Goal: Information Seeking & Learning: Check status

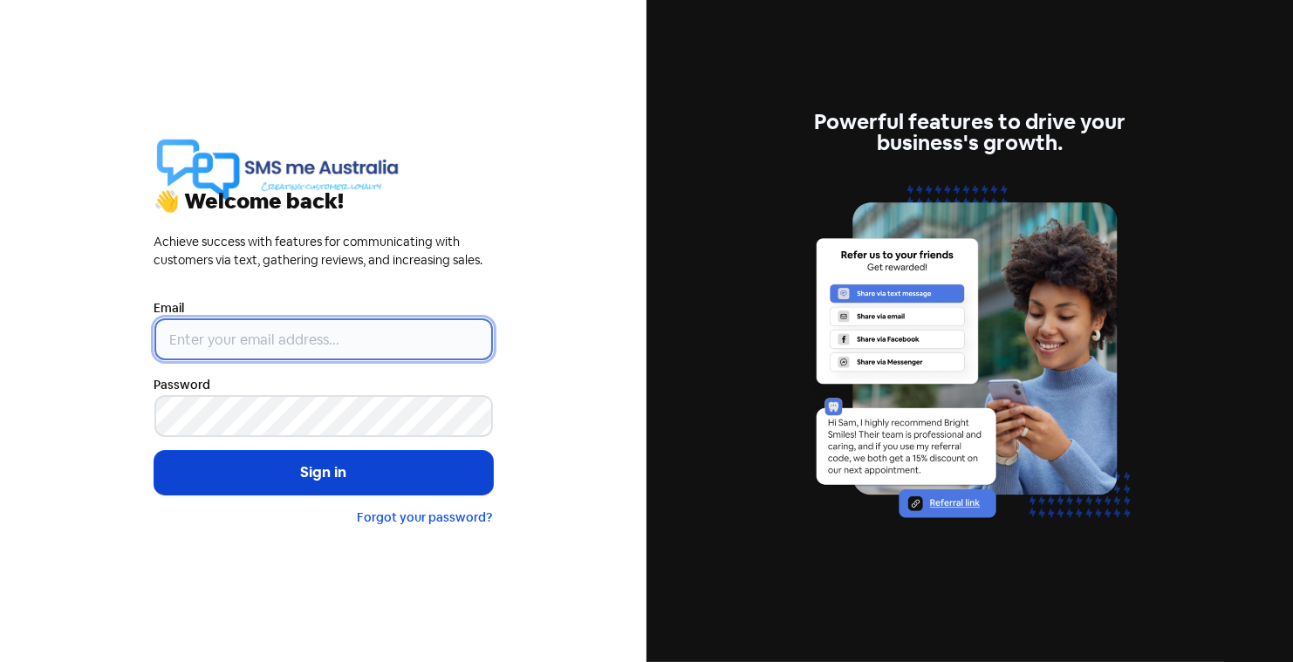
type input "[PERSON_NAME][EMAIL_ADDRESS][DOMAIN_NAME]"
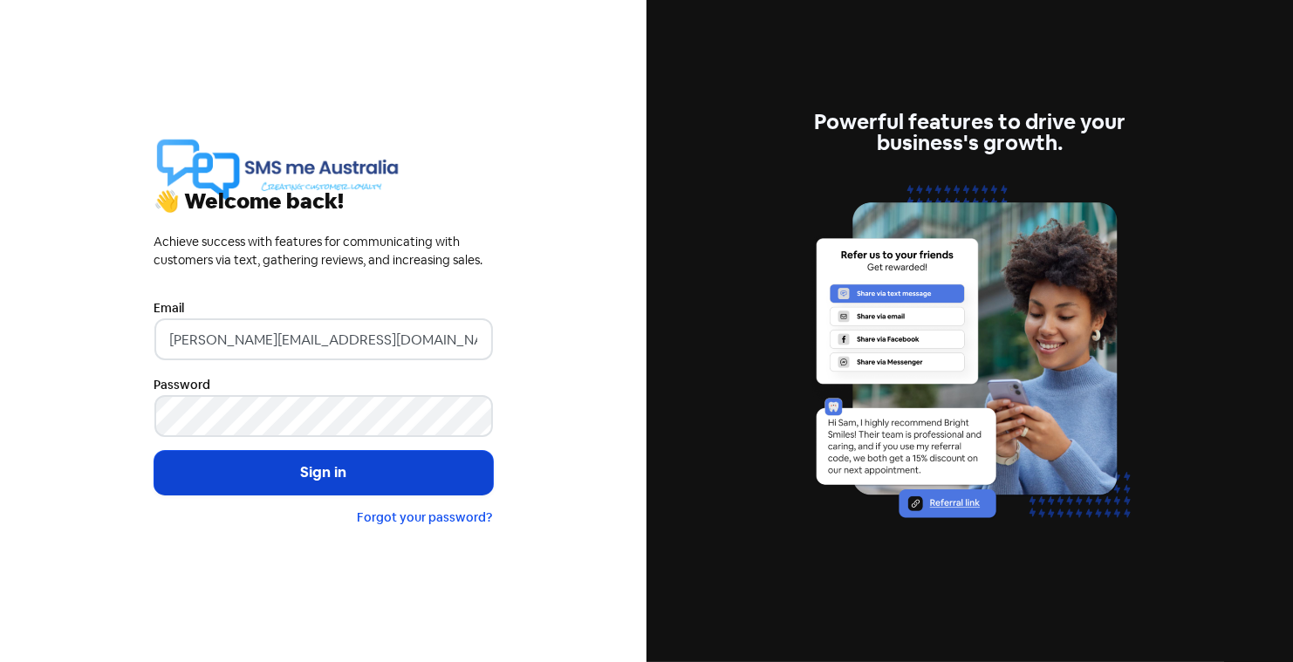
click at [331, 466] on button "Sign in" at bounding box center [323, 473] width 338 height 44
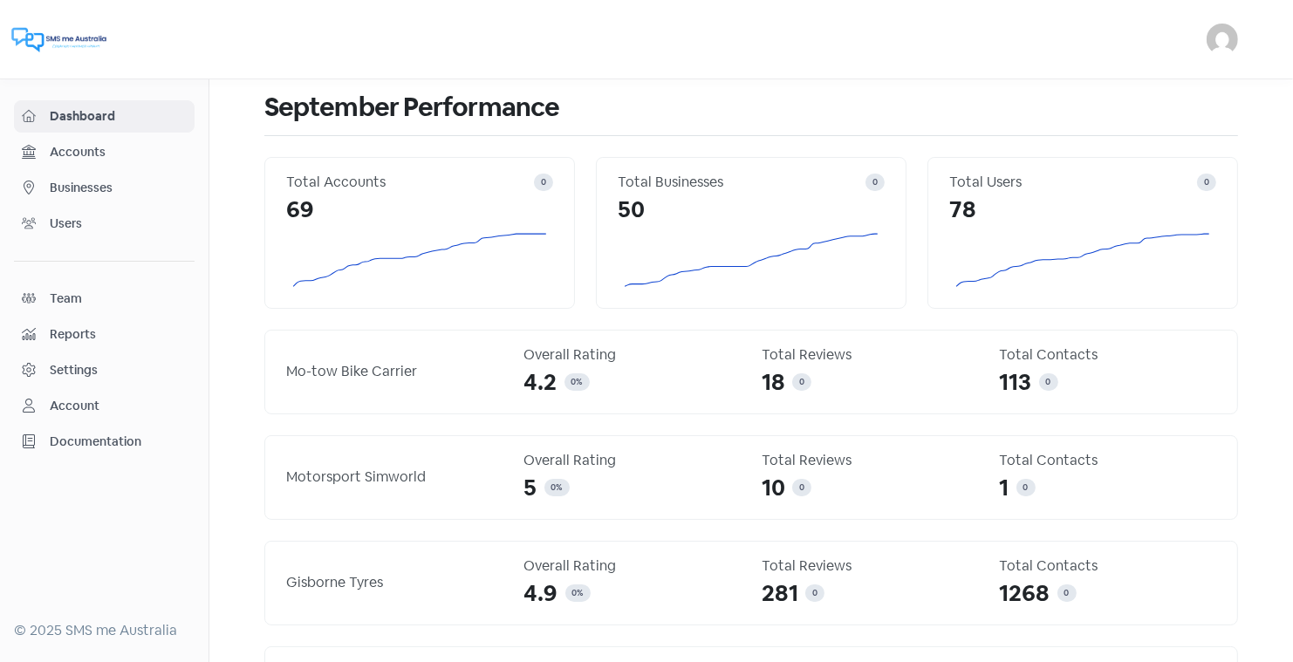
click at [89, 188] on span "Businesses" at bounding box center [118, 188] width 137 height 18
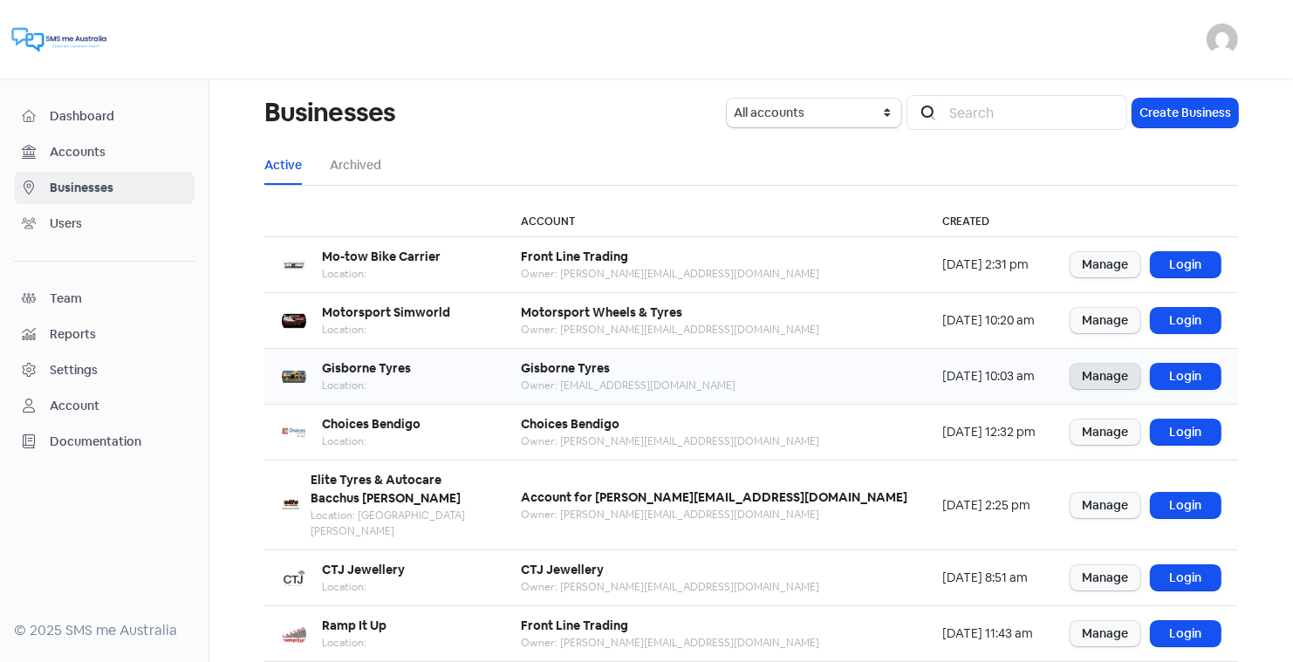
scroll to position [212, 0]
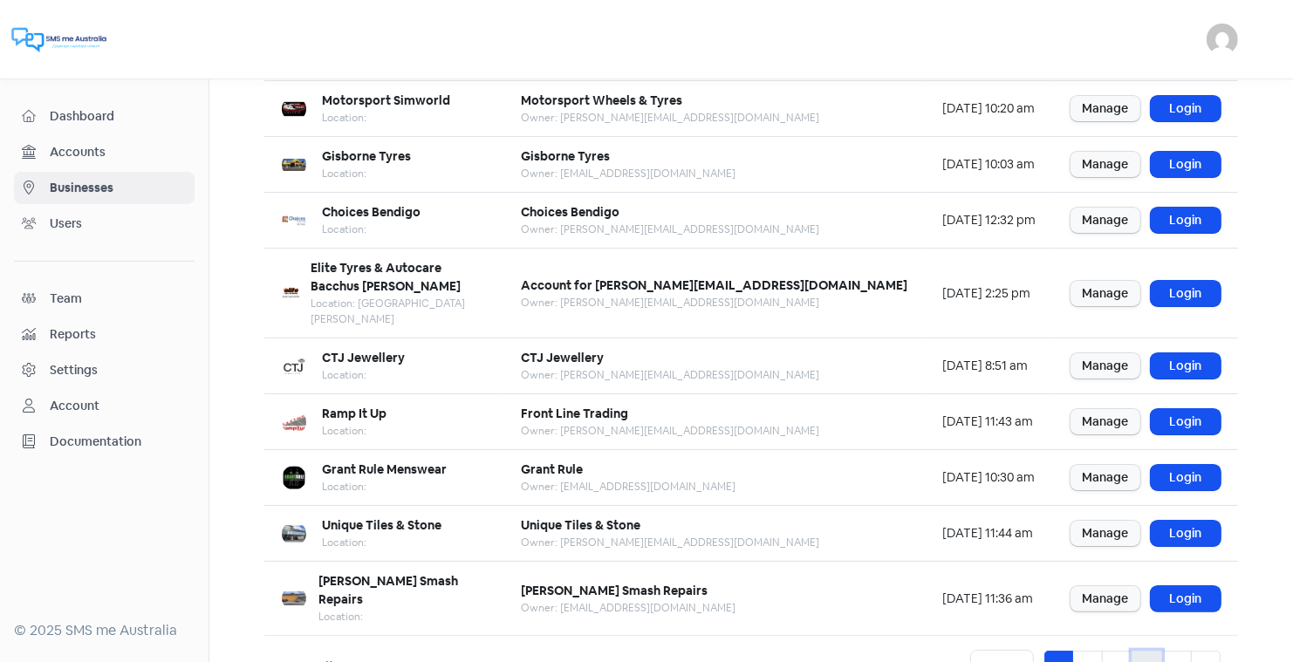
click at [1149, 651] on link "4" at bounding box center [1146, 667] width 31 height 33
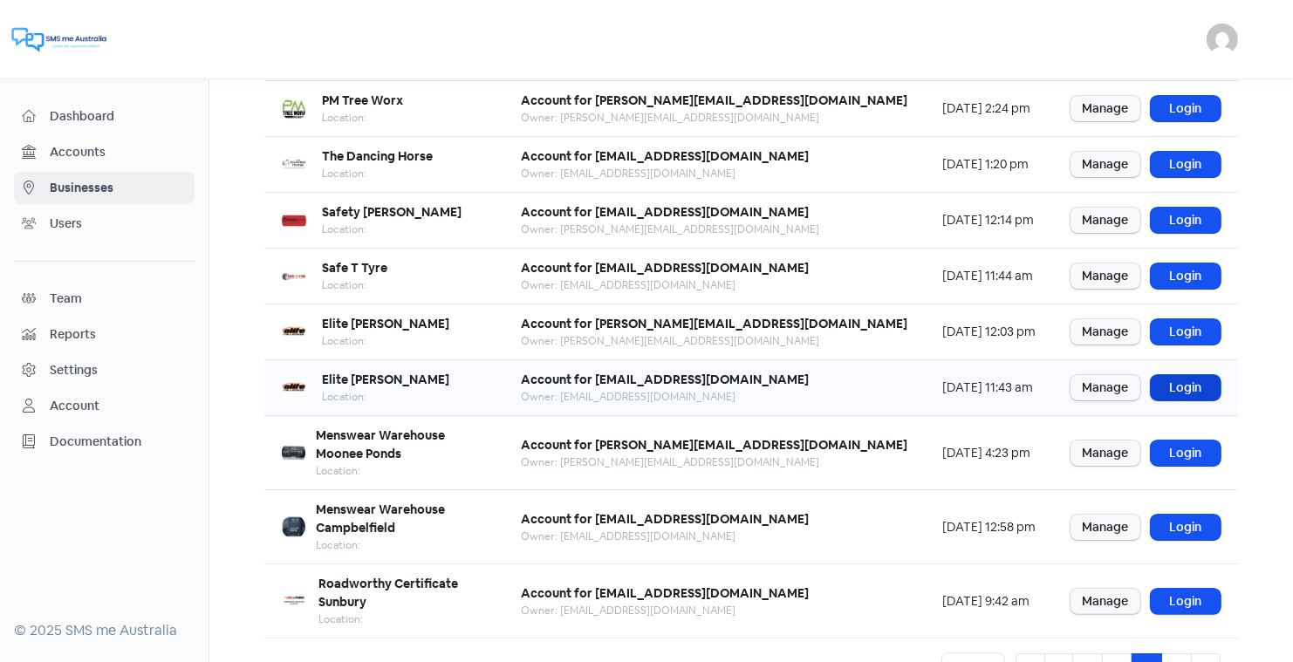
click at [1179, 380] on link "Login" at bounding box center [1185, 387] width 70 height 25
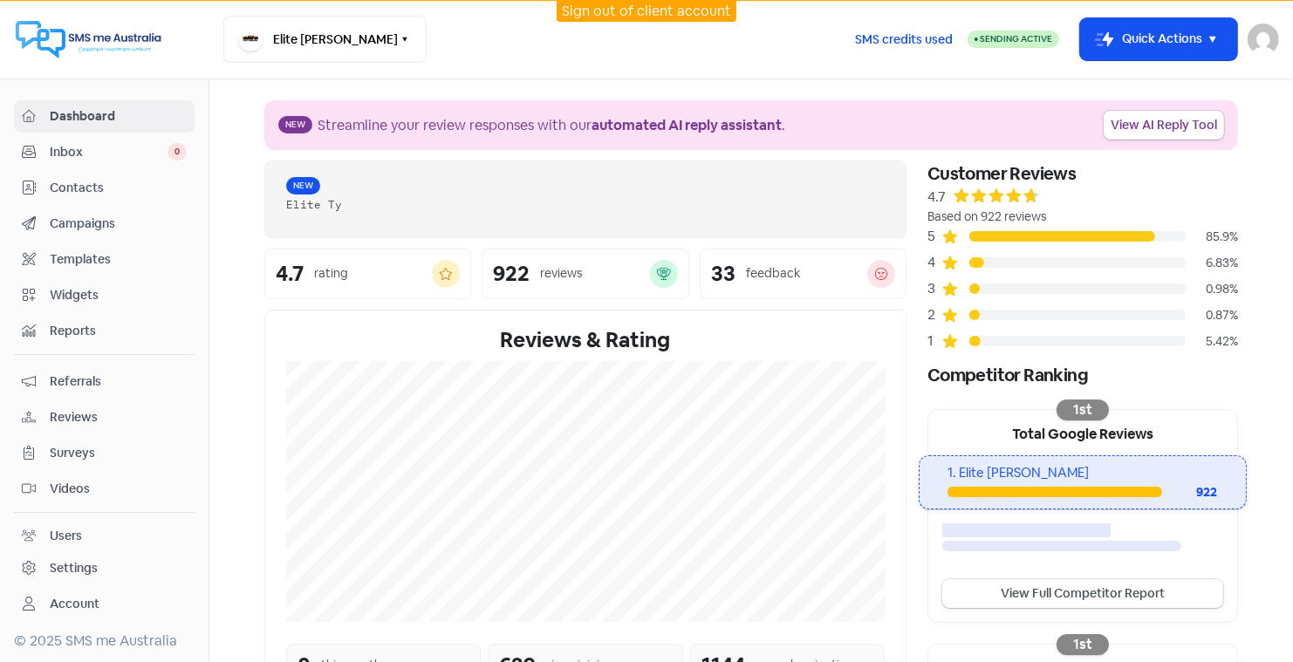
click at [81, 182] on span "Contacts" at bounding box center [118, 188] width 137 height 18
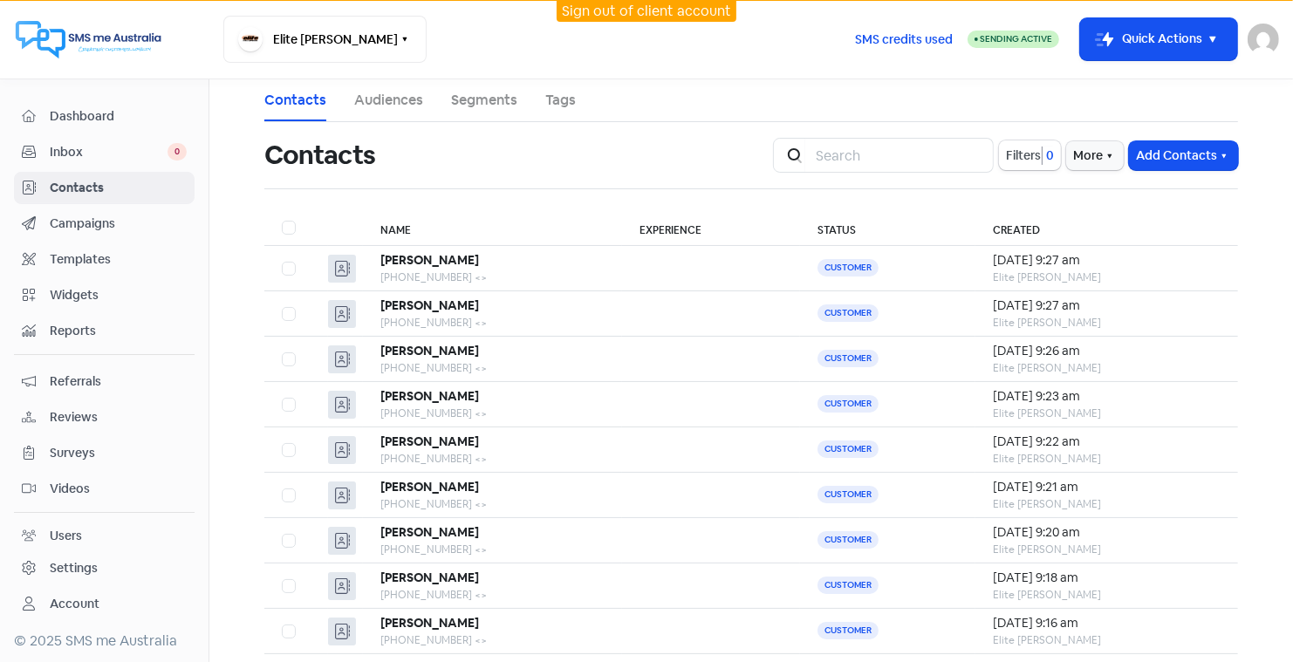
scroll to position [116, 0]
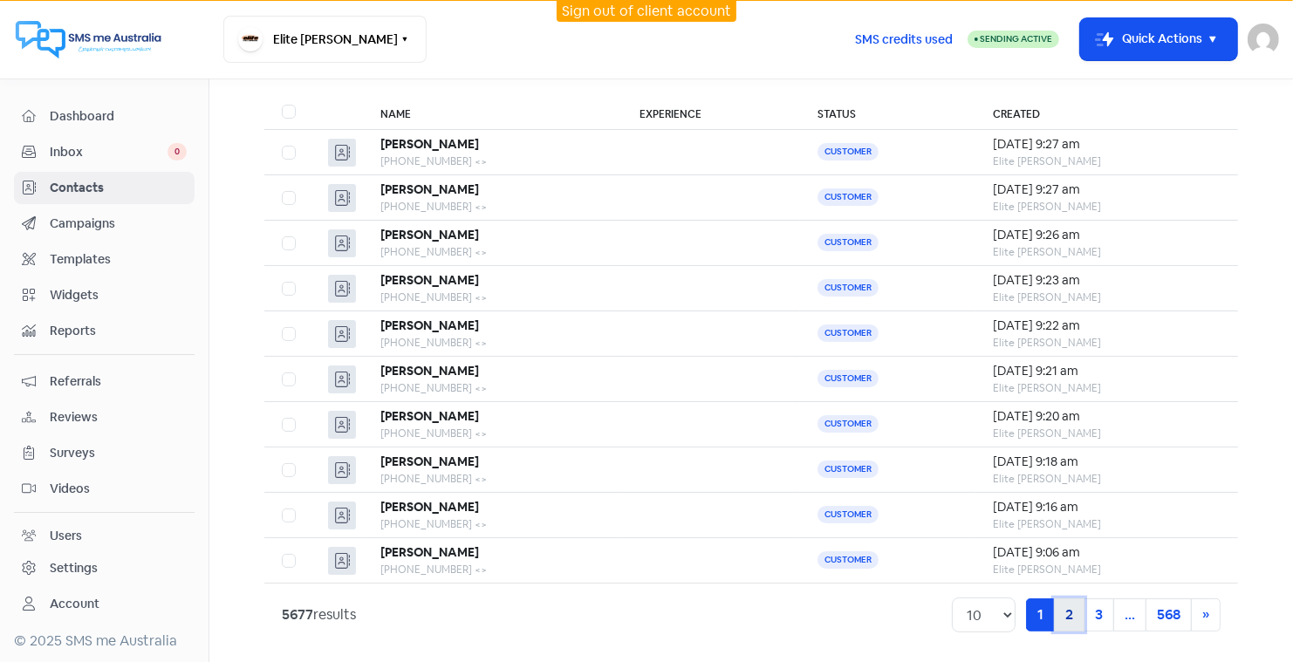
click at [1065, 606] on link "2" at bounding box center [1069, 614] width 31 height 33
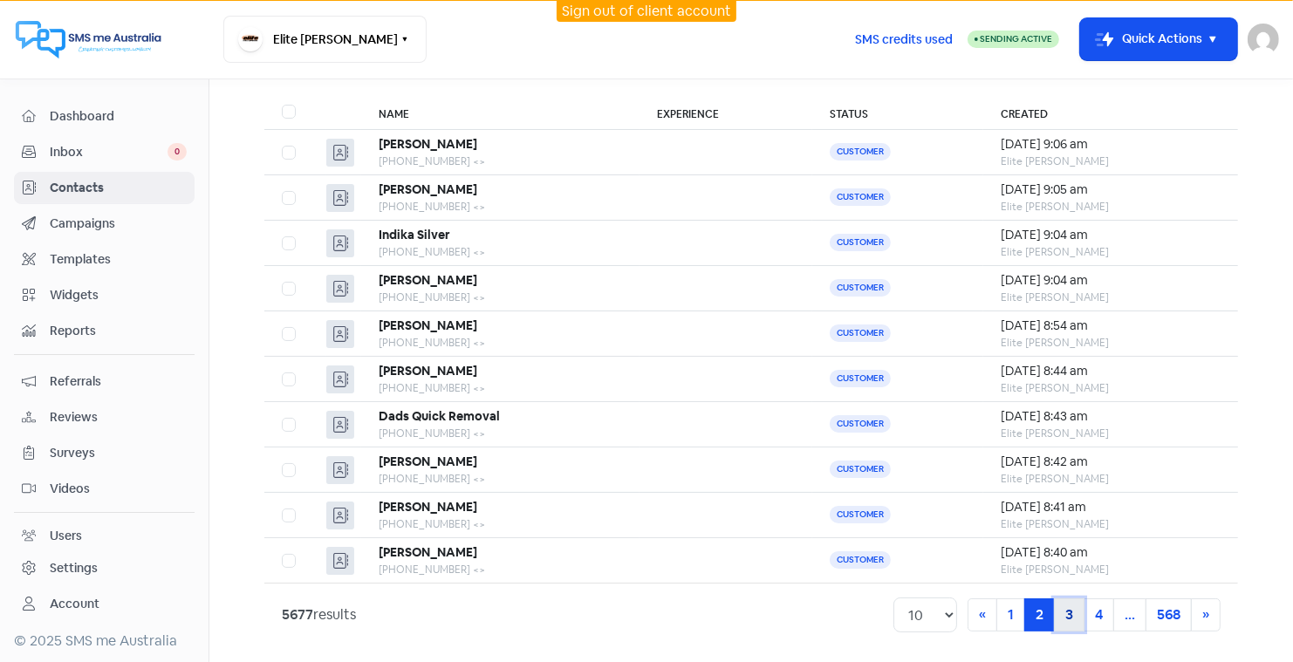
click at [1069, 615] on link "3" at bounding box center [1069, 614] width 31 height 33
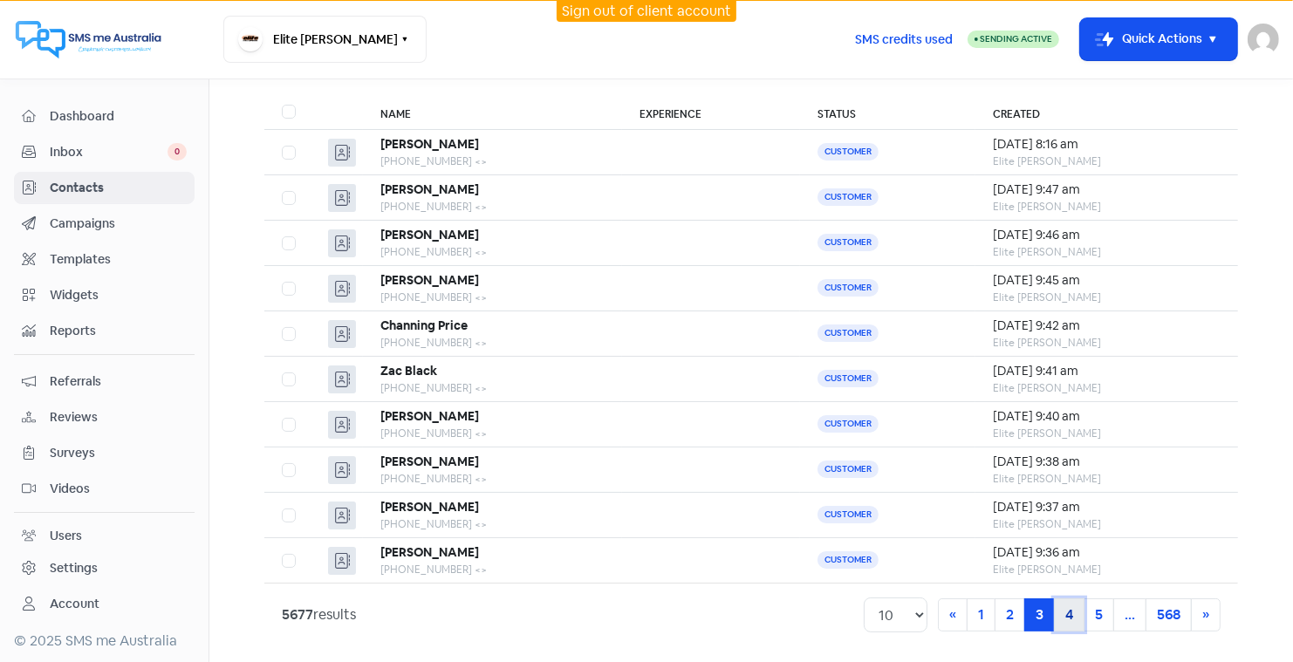
click at [1073, 604] on link "4" at bounding box center [1069, 614] width 31 height 33
click at [1070, 611] on link "5" at bounding box center [1069, 614] width 31 height 33
click at [1071, 610] on link "6" at bounding box center [1069, 614] width 31 height 33
click at [1070, 609] on link "7" at bounding box center [1069, 614] width 31 height 33
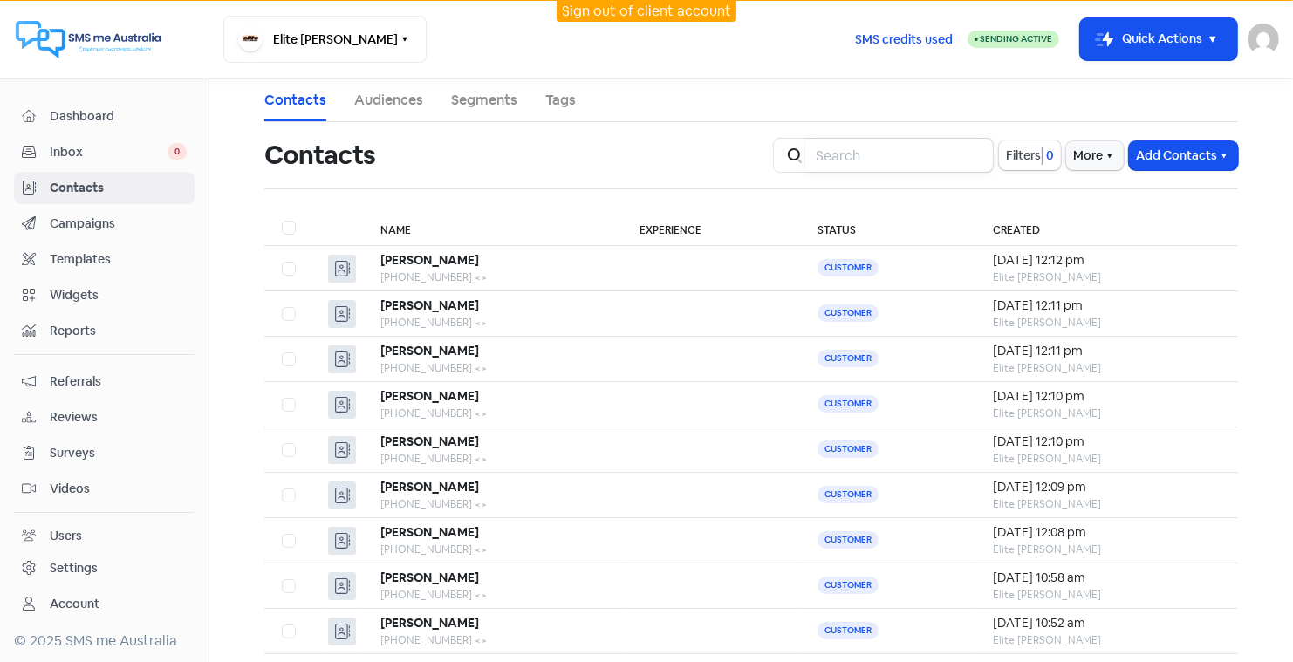
click at [833, 153] on input "search" at bounding box center [899, 155] width 188 height 35
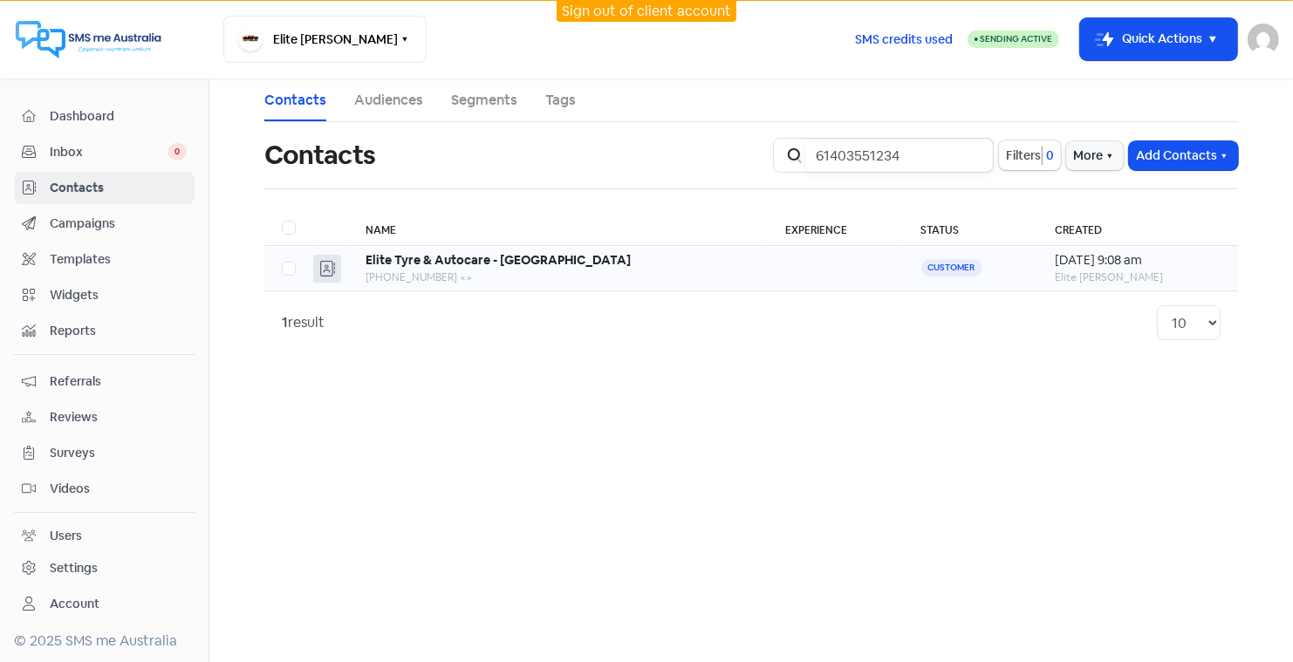
type input "61403551234"
click at [437, 255] on b "Elite Tyre & Autocare - Sunbury" at bounding box center [497, 260] width 265 height 16
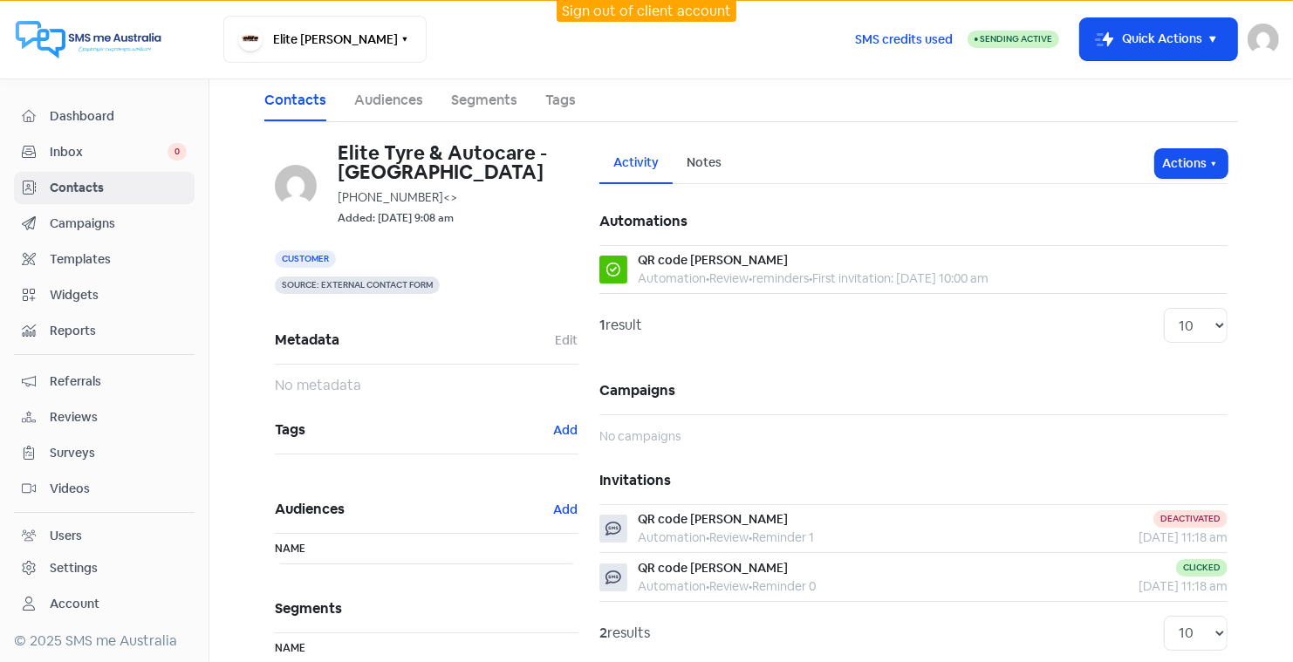
click at [454, 214] on small "Added: 17 Jun 2025, 9:08 am" at bounding box center [396, 218] width 116 height 17
click at [71, 183] on span "Contacts" at bounding box center [118, 188] width 137 height 18
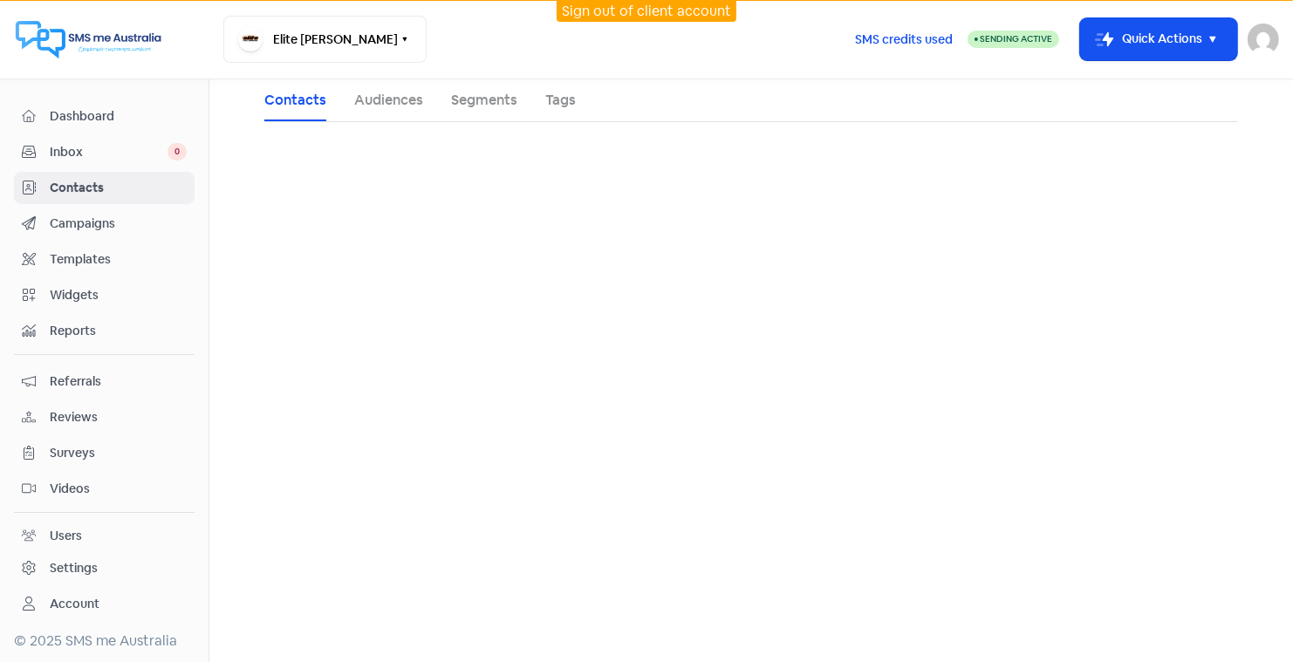
click at [71, 183] on span "Contacts" at bounding box center [118, 188] width 137 height 18
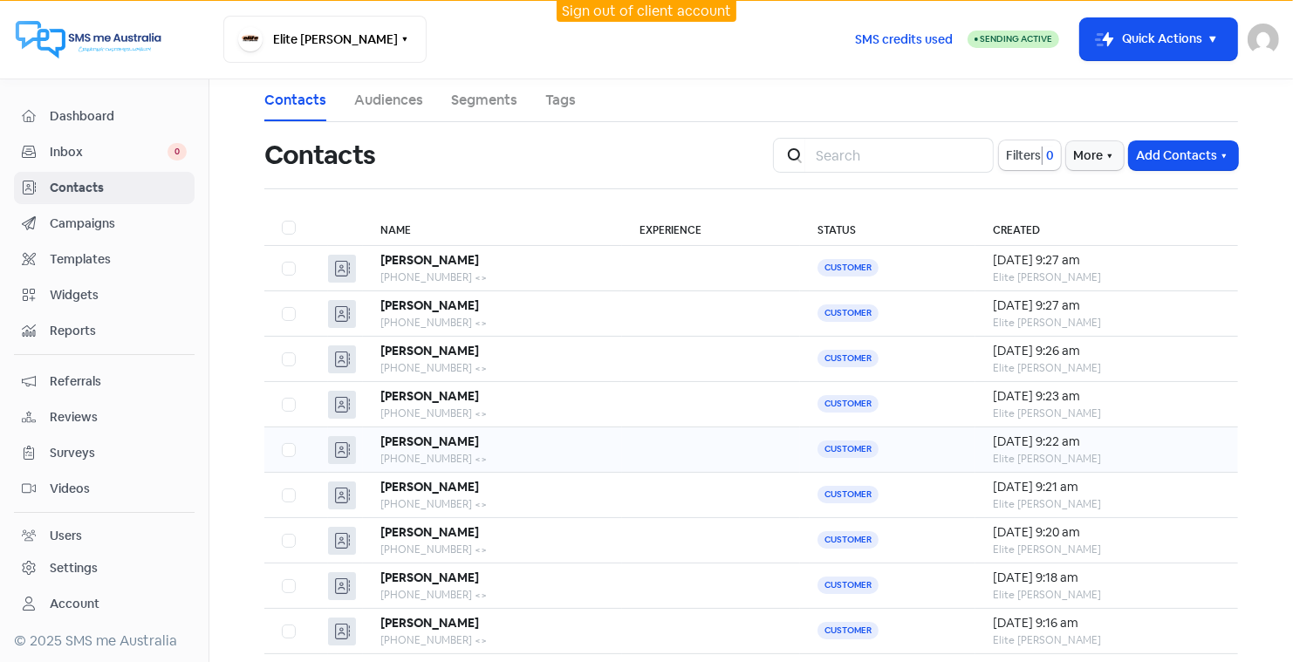
scroll to position [116, 0]
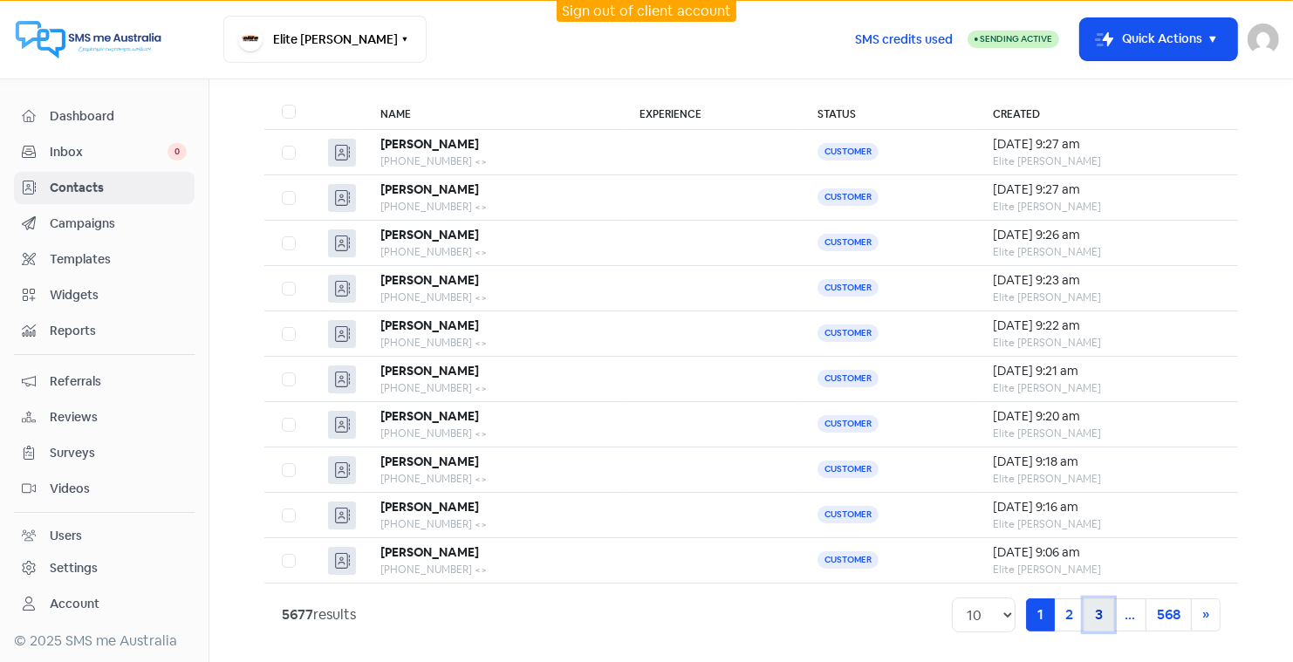
click at [1103, 605] on link "3" at bounding box center [1098, 614] width 31 height 33
click at [985, 613] on link "1" at bounding box center [980, 614] width 29 height 33
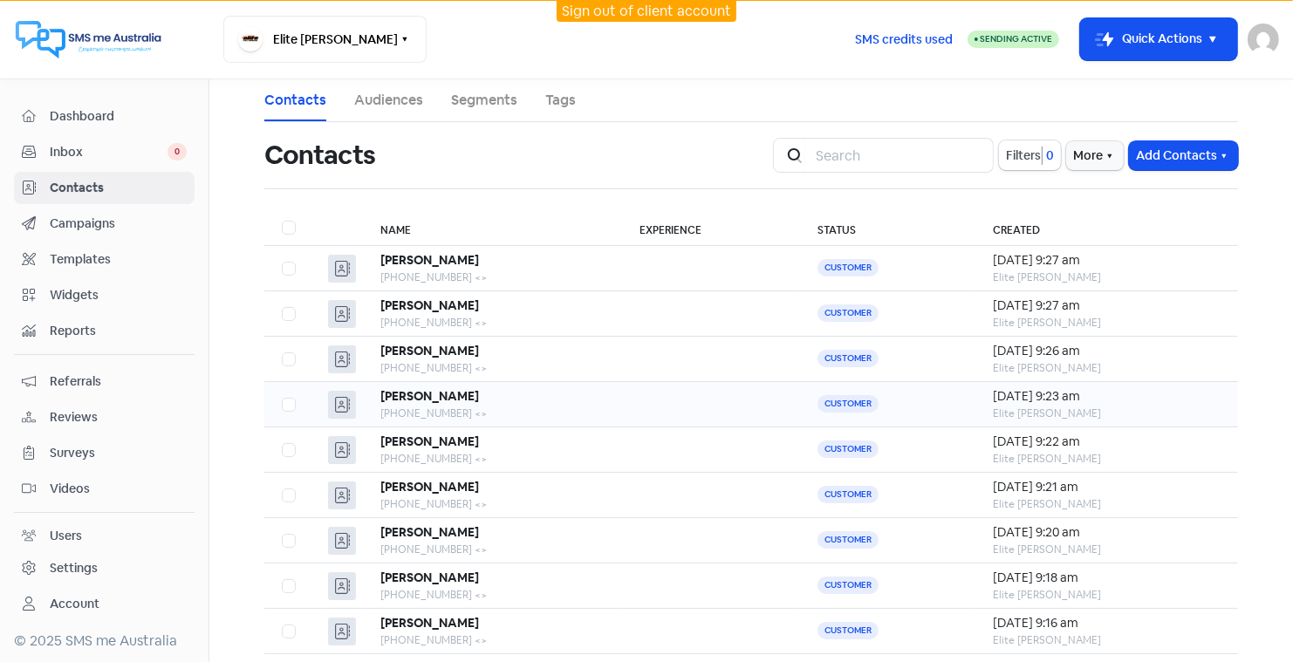
scroll to position [116, 0]
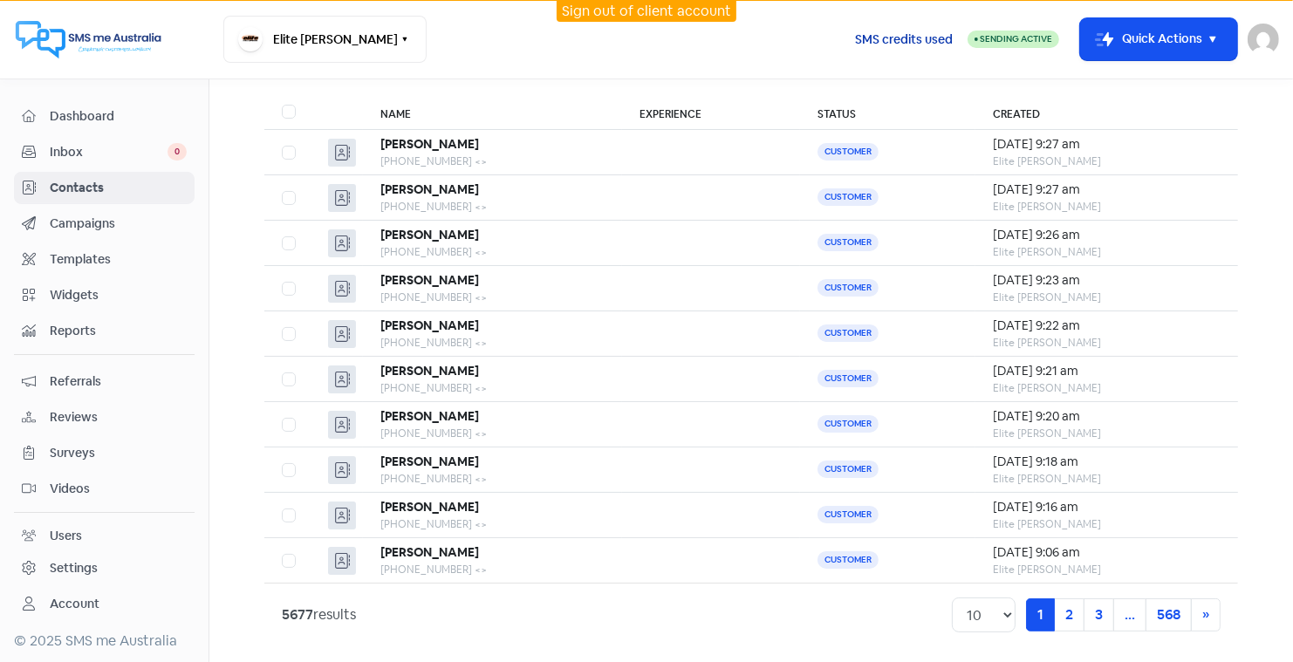
click at [895, 40] on span "SMS credits used" at bounding box center [904, 40] width 98 height 18
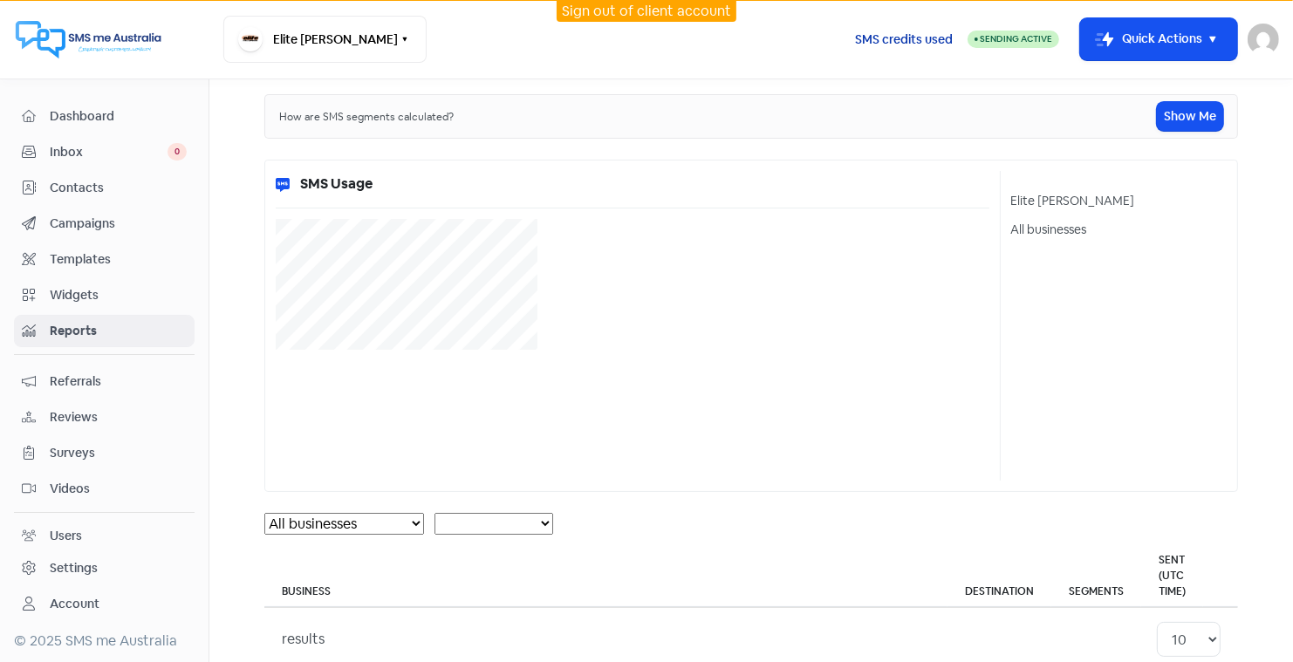
select select "[object Object]"
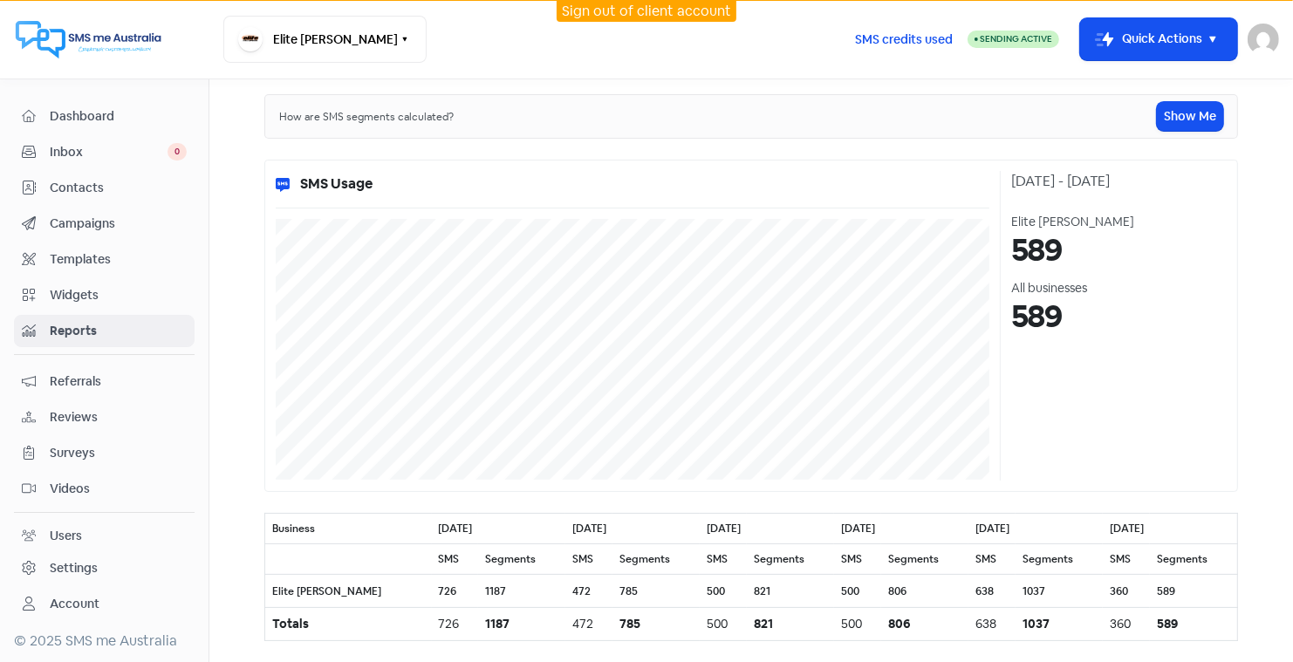
click at [635, 10] on link "Sign out of client account" at bounding box center [646, 11] width 169 height 18
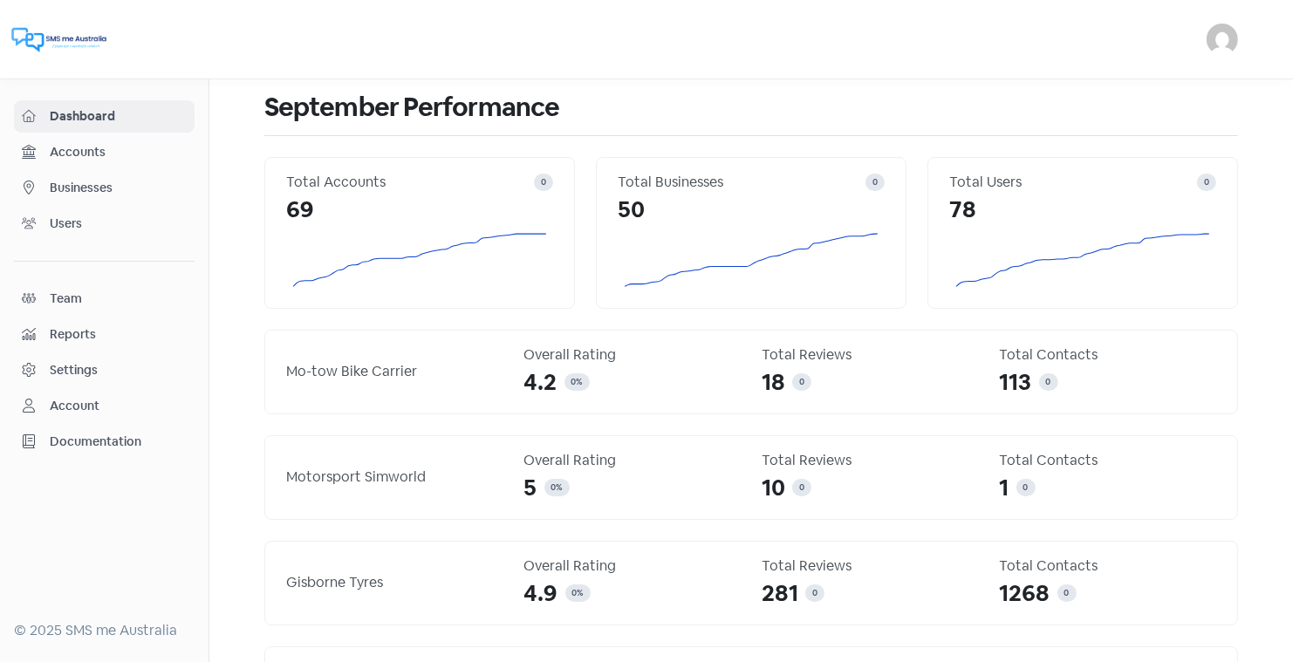
click at [85, 184] on span "Businesses" at bounding box center [118, 188] width 137 height 18
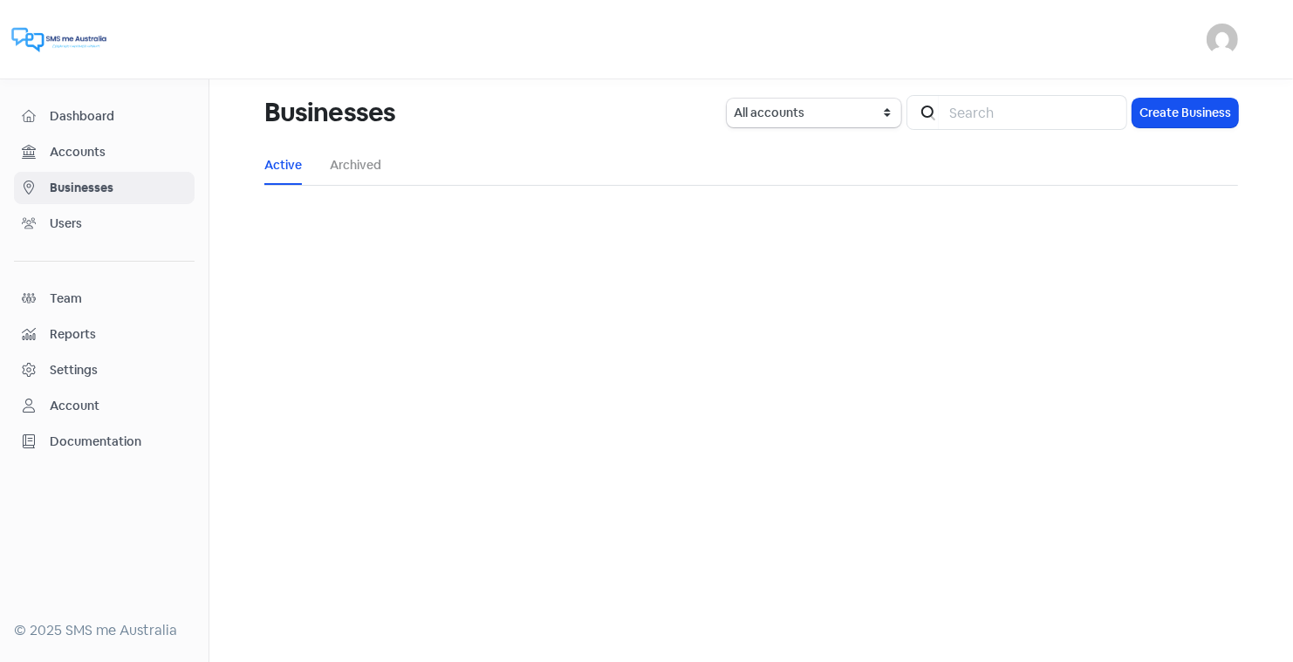
click at [578, 95] on div "Businesses" at bounding box center [484, 113] width 441 height 56
click at [86, 183] on span "Businesses" at bounding box center [118, 188] width 137 height 18
click at [76, 113] on span "Dashboard" at bounding box center [118, 116] width 137 height 18
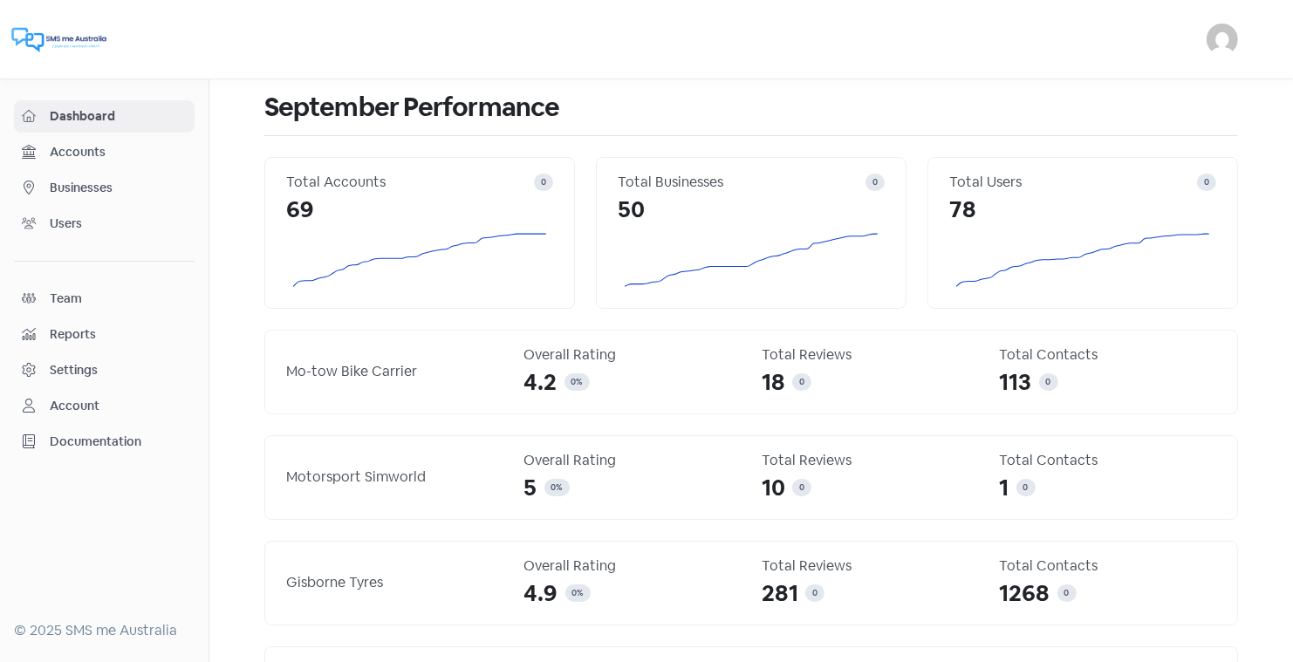
click at [89, 185] on span "Businesses" at bounding box center [118, 188] width 137 height 18
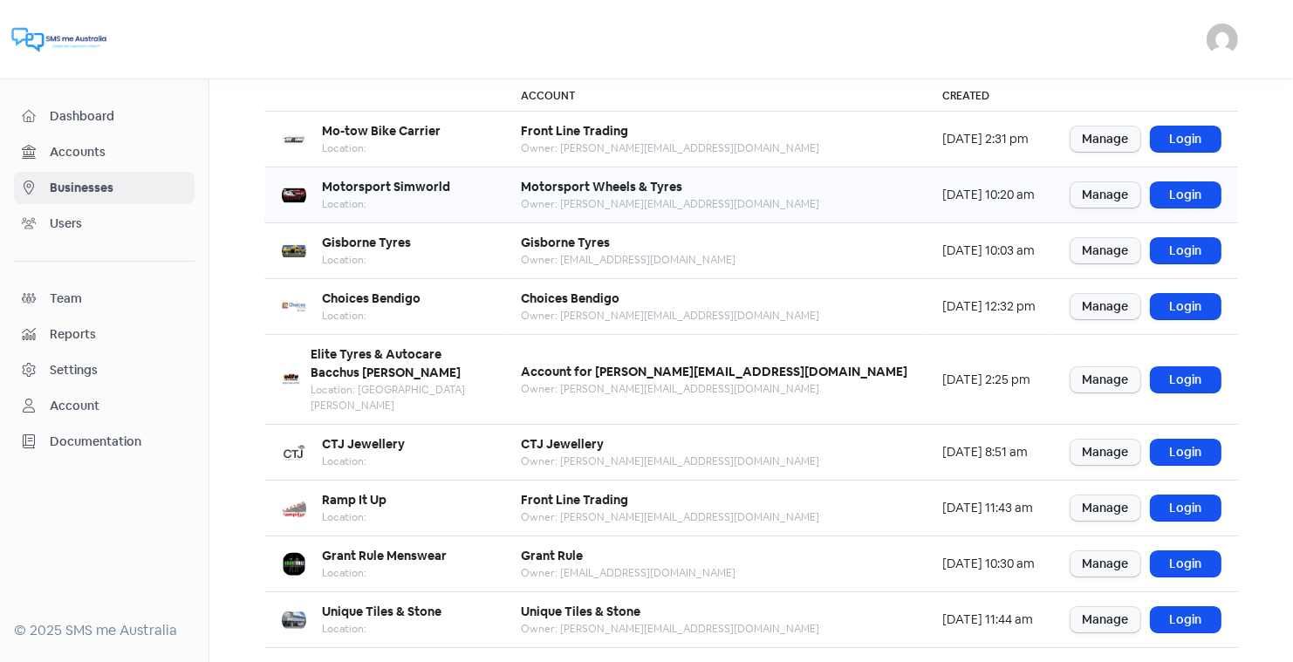
scroll to position [148, 0]
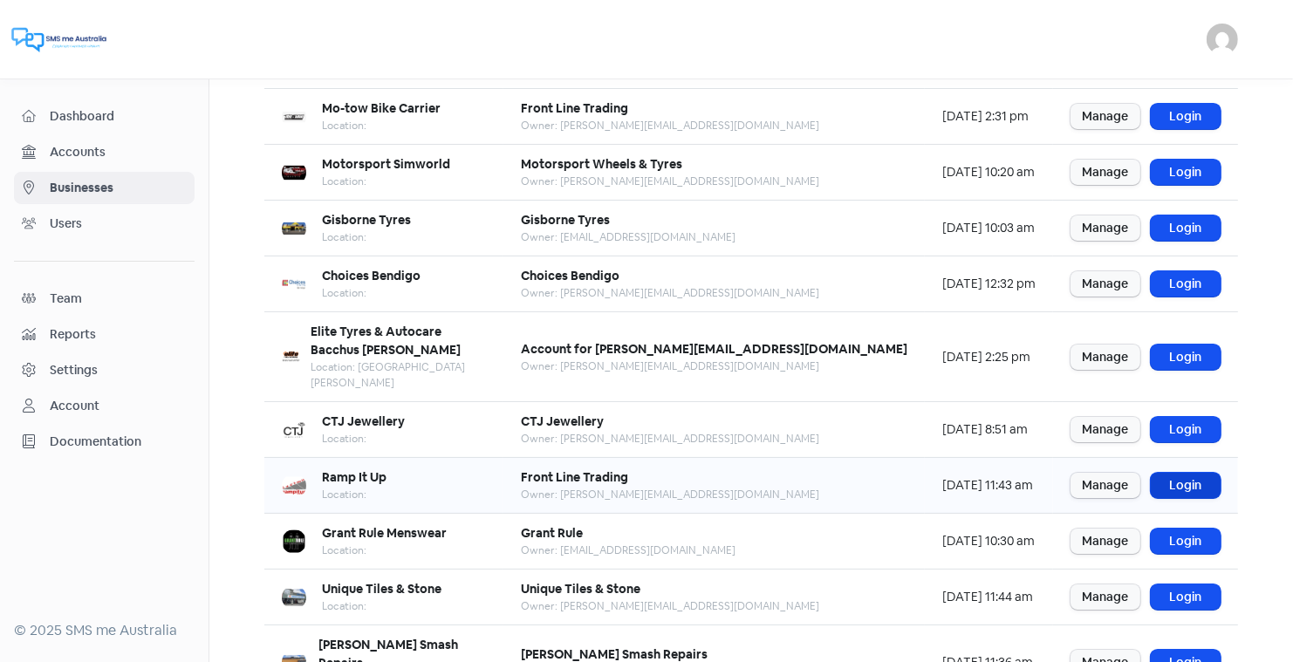
click at [1177, 473] on link "Login" at bounding box center [1185, 485] width 70 height 25
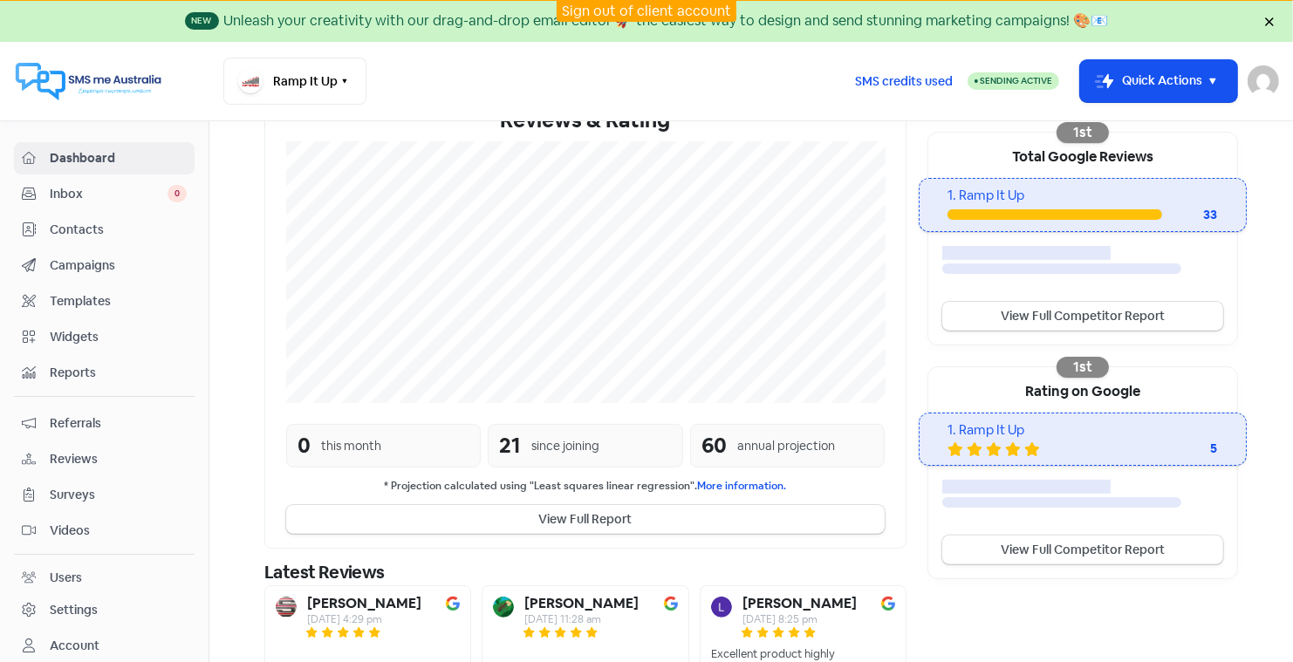
scroll to position [316, 0]
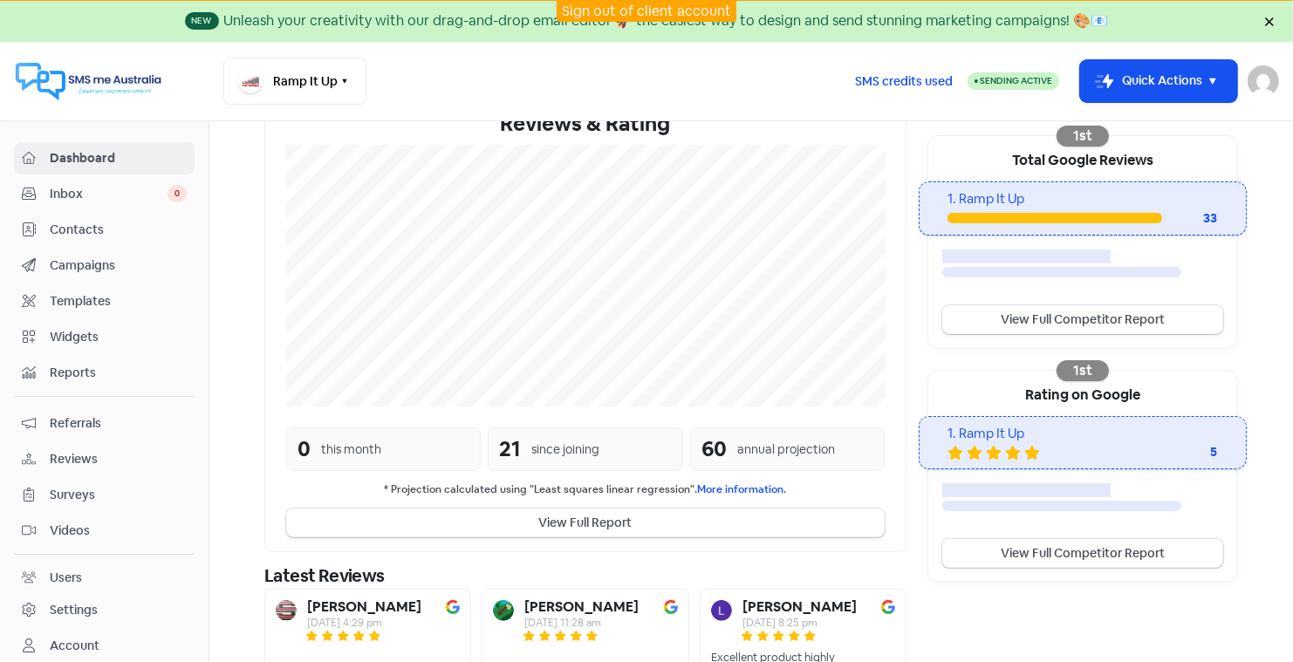
click at [72, 224] on span "Contacts" at bounding box center [118, 230] width 137 height 18
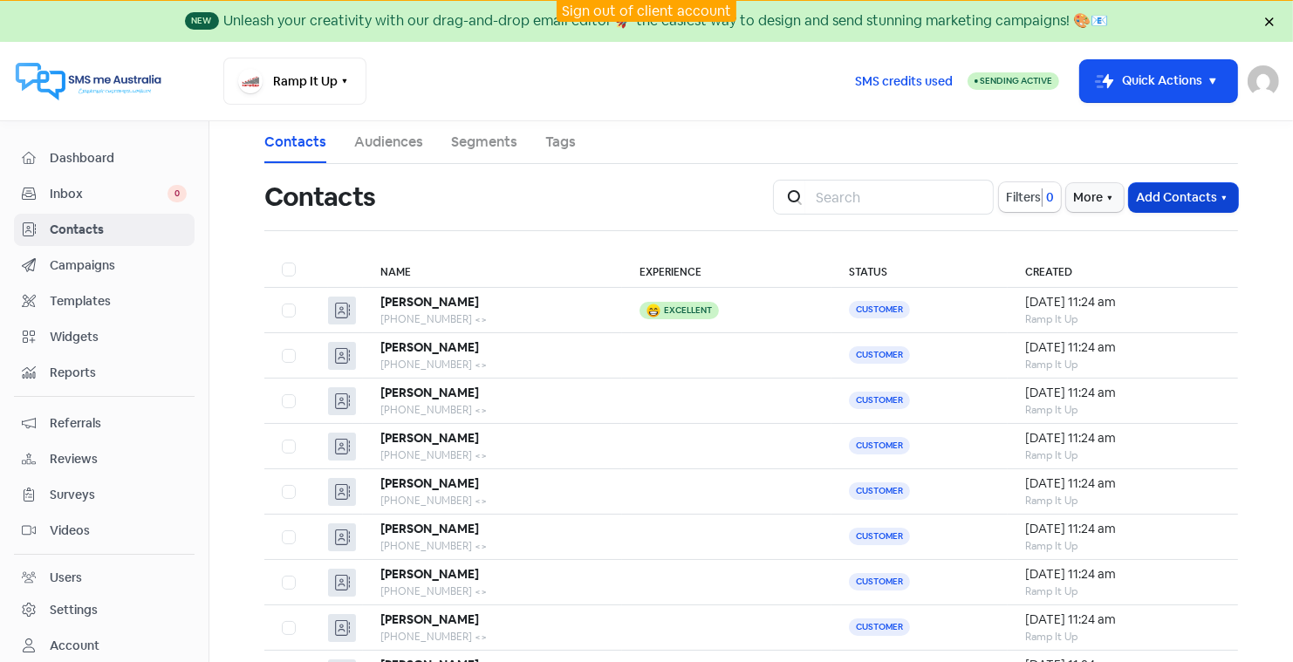
click at [1170, 194] on button "Add Contacts" at bounding box center [1183, 197] width 109 height 29
click at [1138, 267] on button "Import contacts" at bounding box center [1162, 270] width 148 height 35
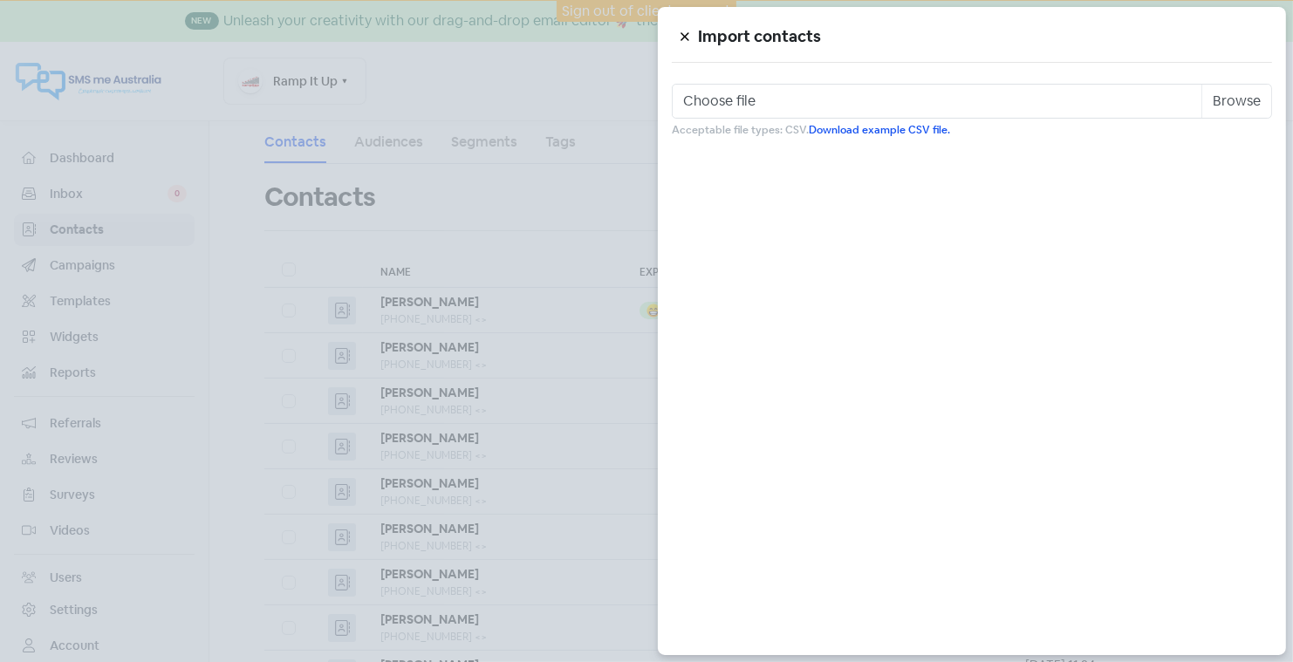
click at [686, 39] on icon at bounding box center [684, 37] width 8 height 8
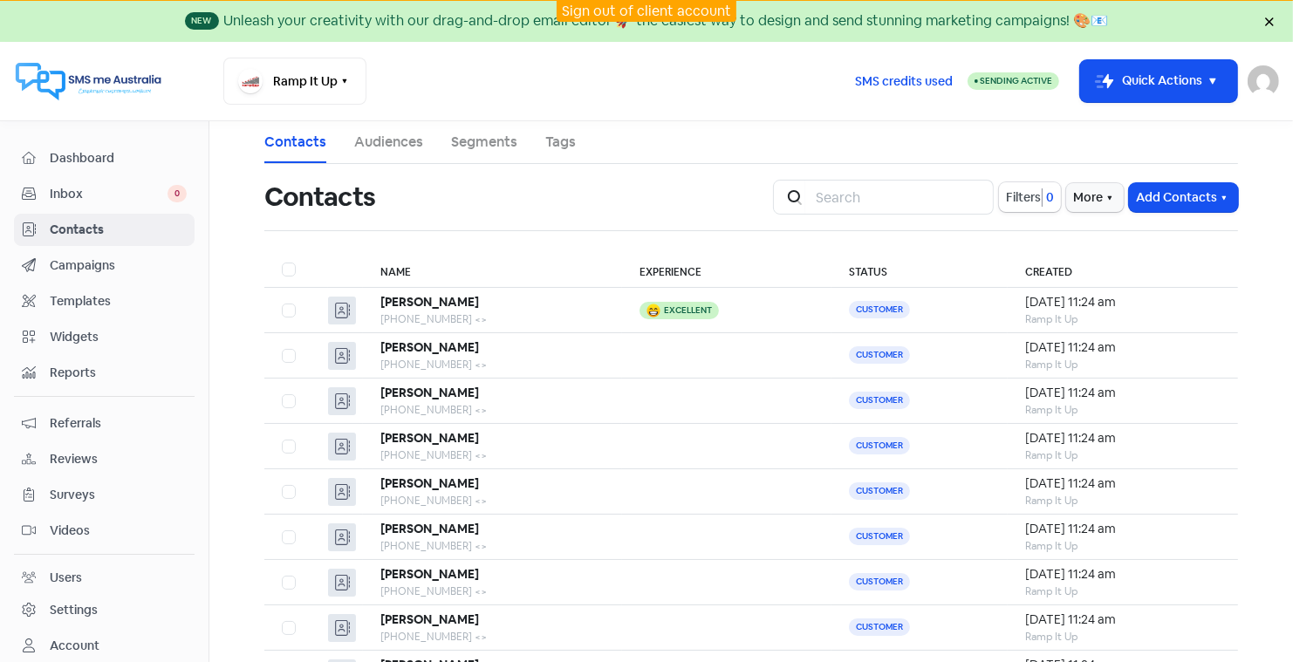
scroll to position [30, 0]
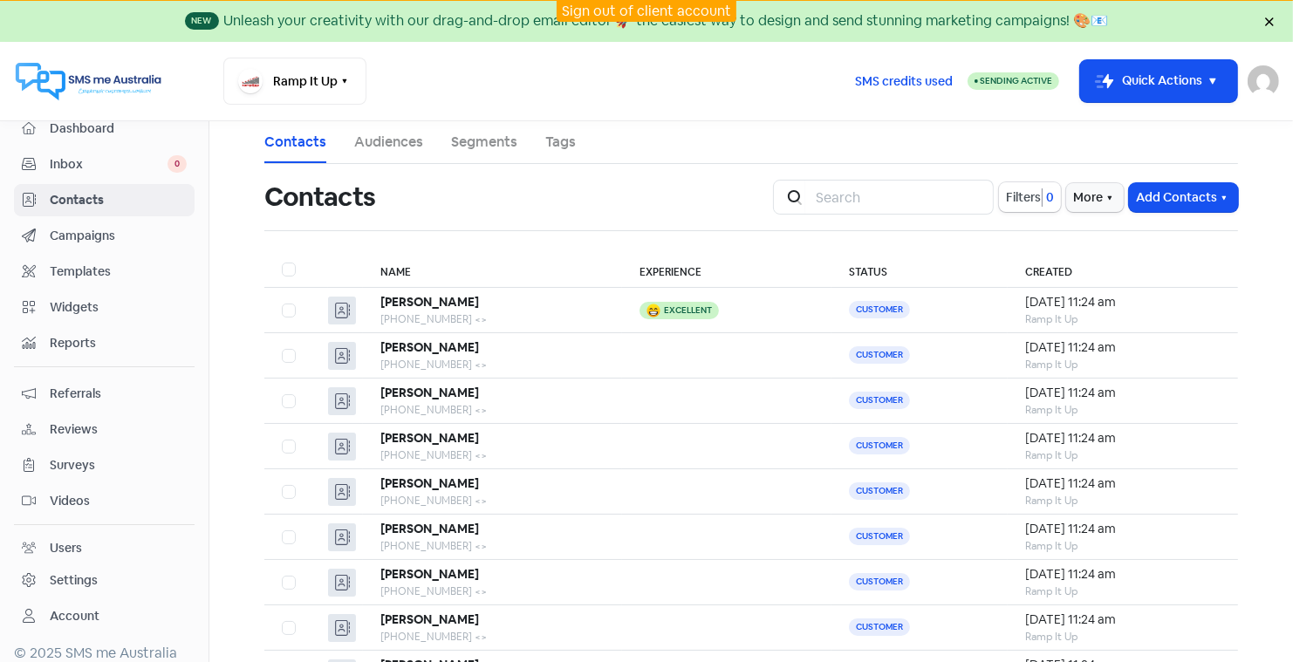
click at [72, 335] on span "Reports" at bounding box center [118, 343] width 137 height 18
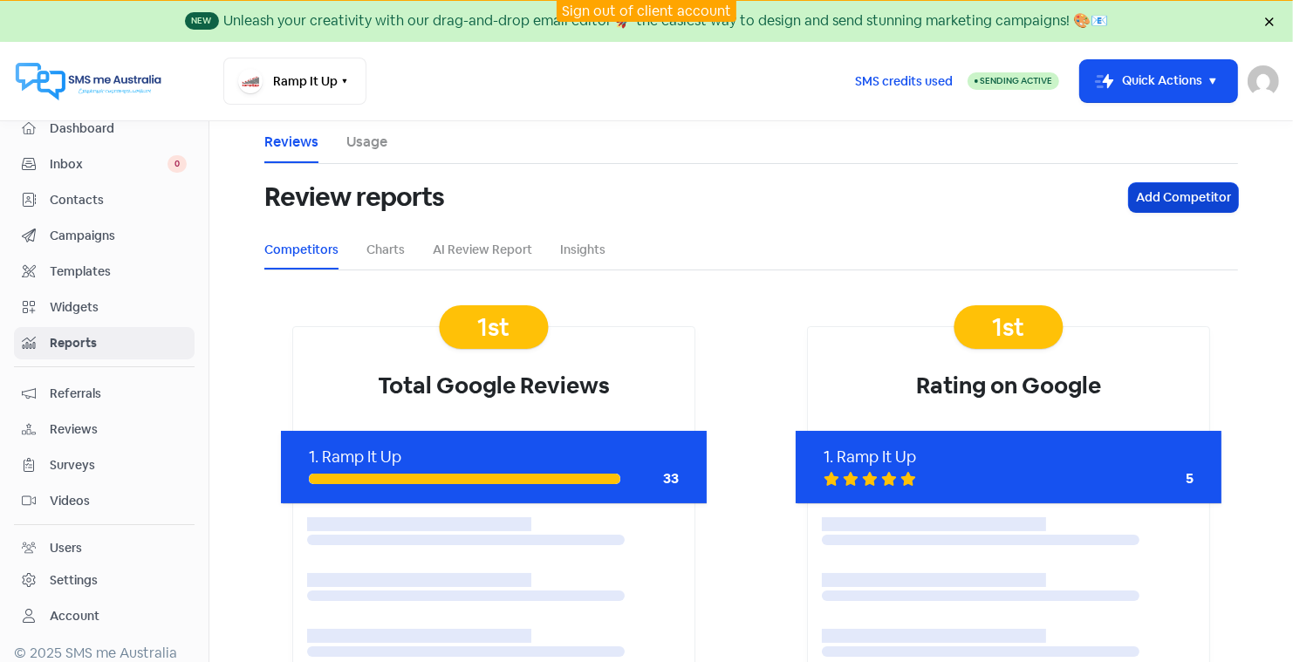
click at [1182, 195] on button "Add Competitor" at bounding box center [1183, 197] width 109 height 29
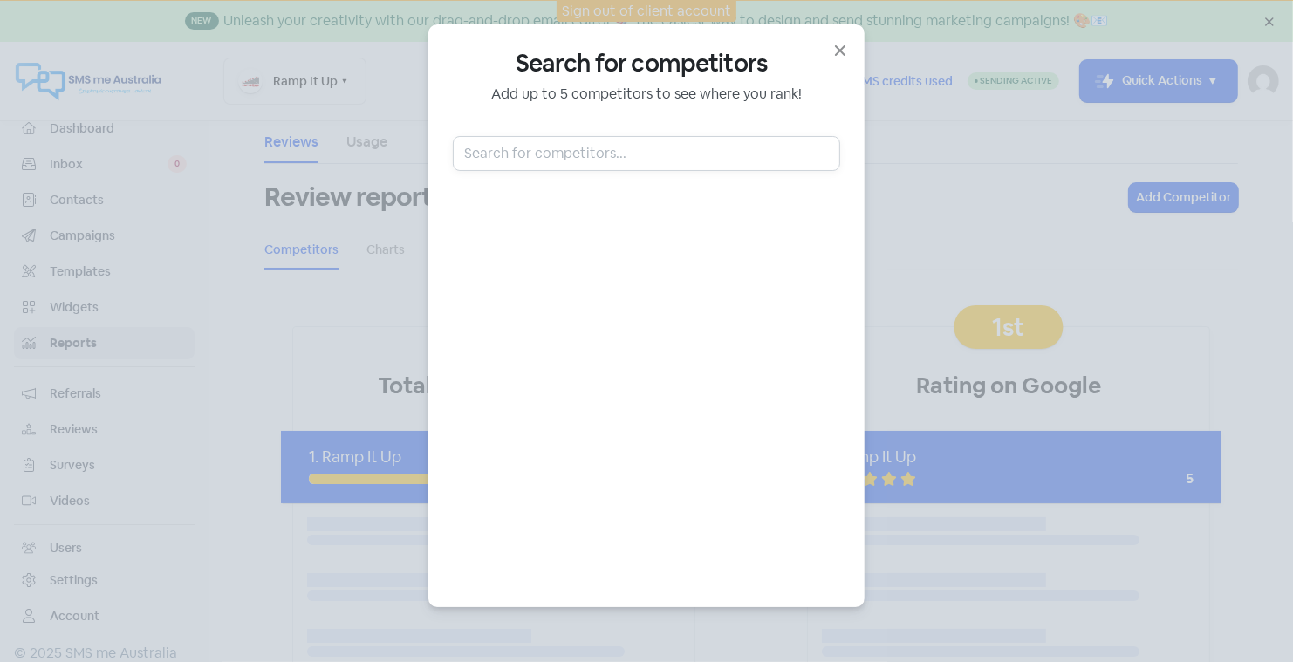
click at [557, 152] on input "text" at bounding box center [646, 153] width 387 height 35
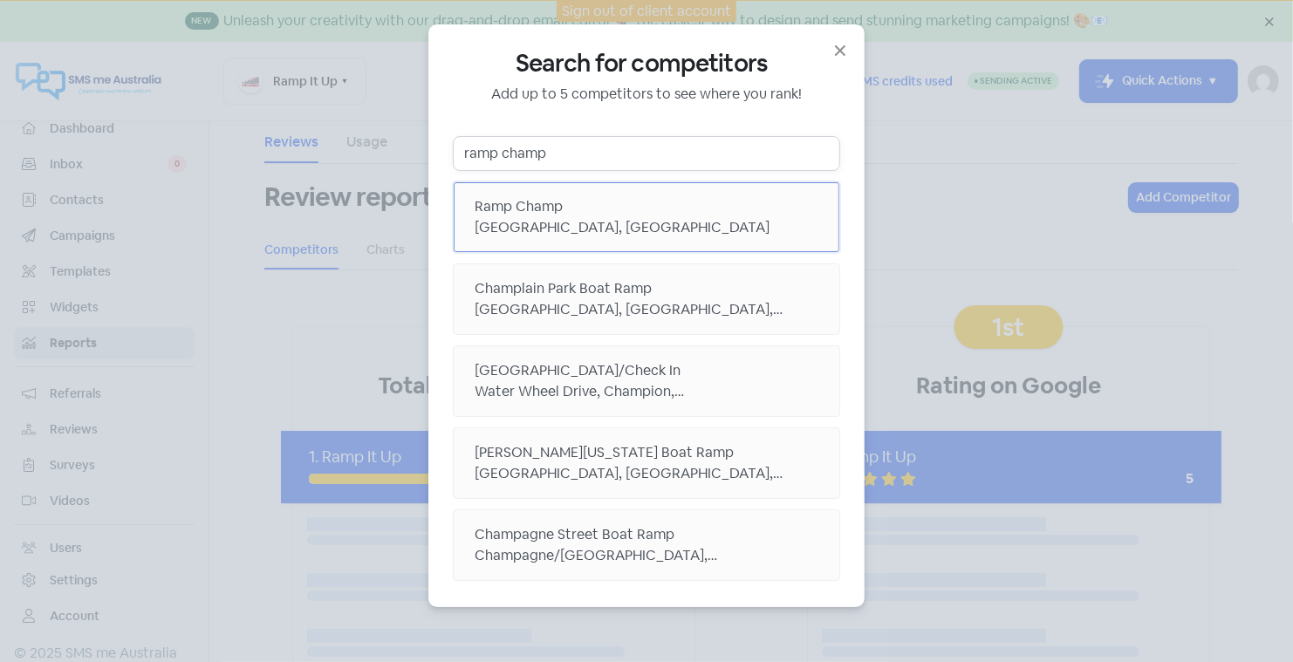
type input "ramp champ"
click at [591, 220] on div "[GEOGRAPHIC_DATA], [GEOGRAPHIC_DATA]" at bounding box center [646, 227] width 344 height 21
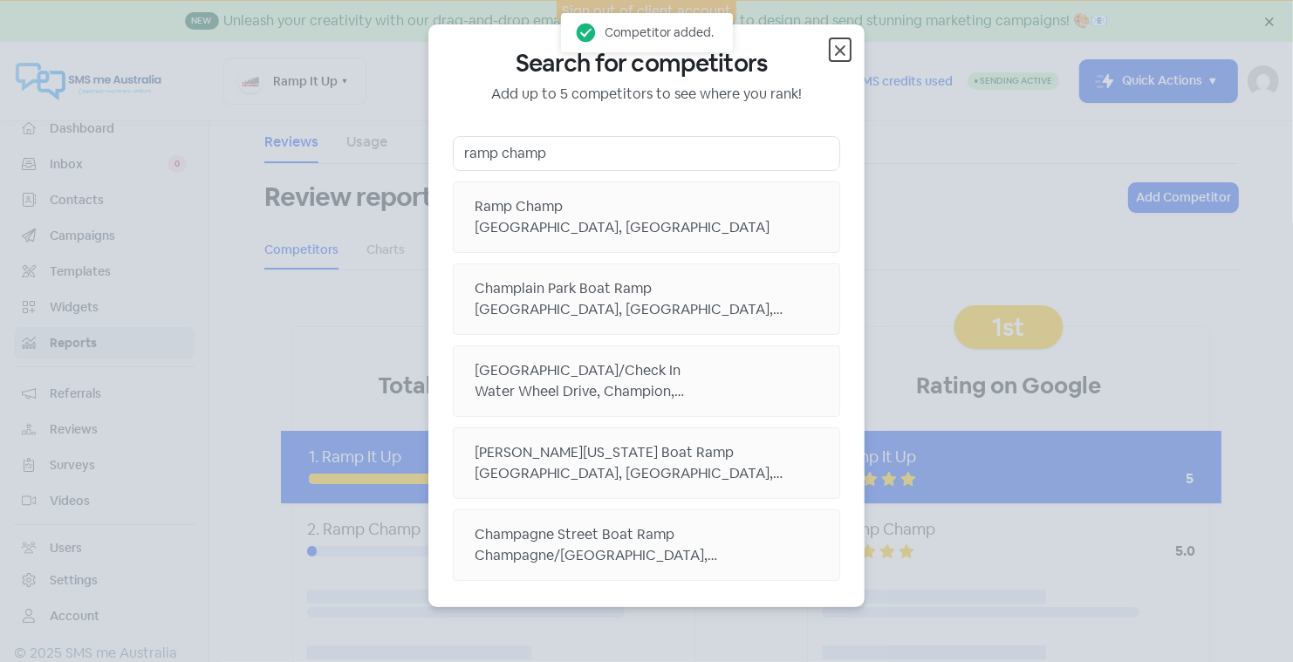
click at [839, 51] on icon "button" at bounding box center [840, 50] width 10 height 10
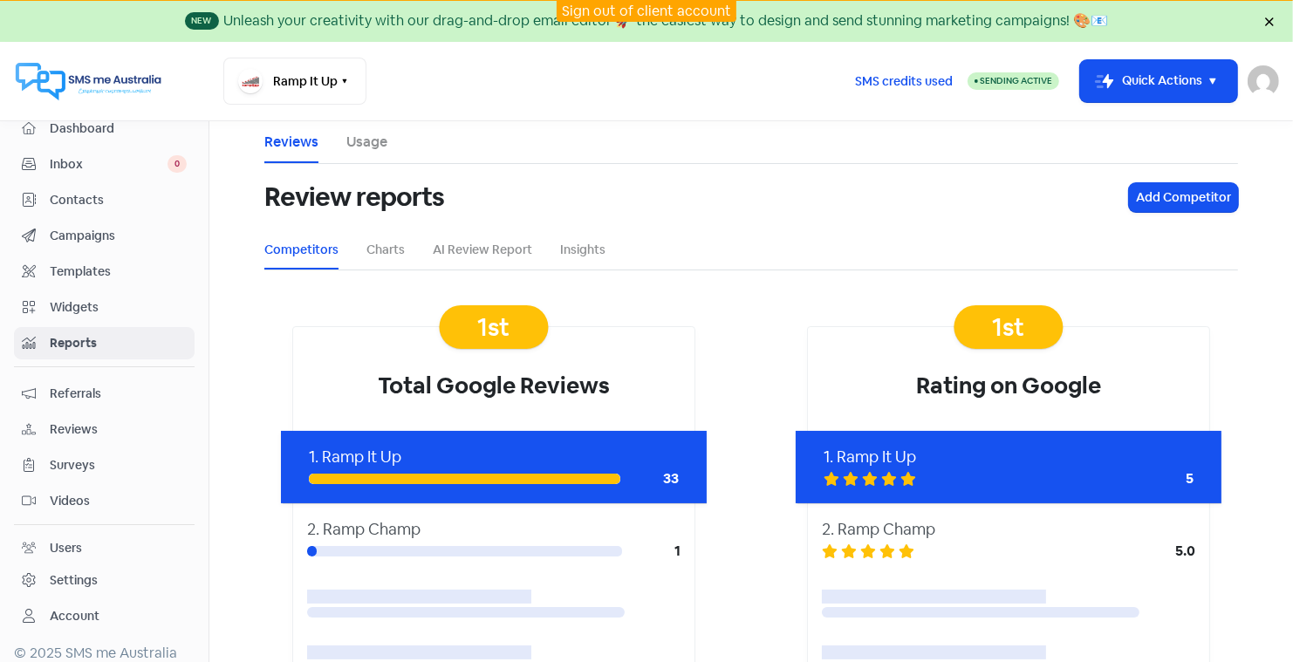
scroll to position [15, 0]
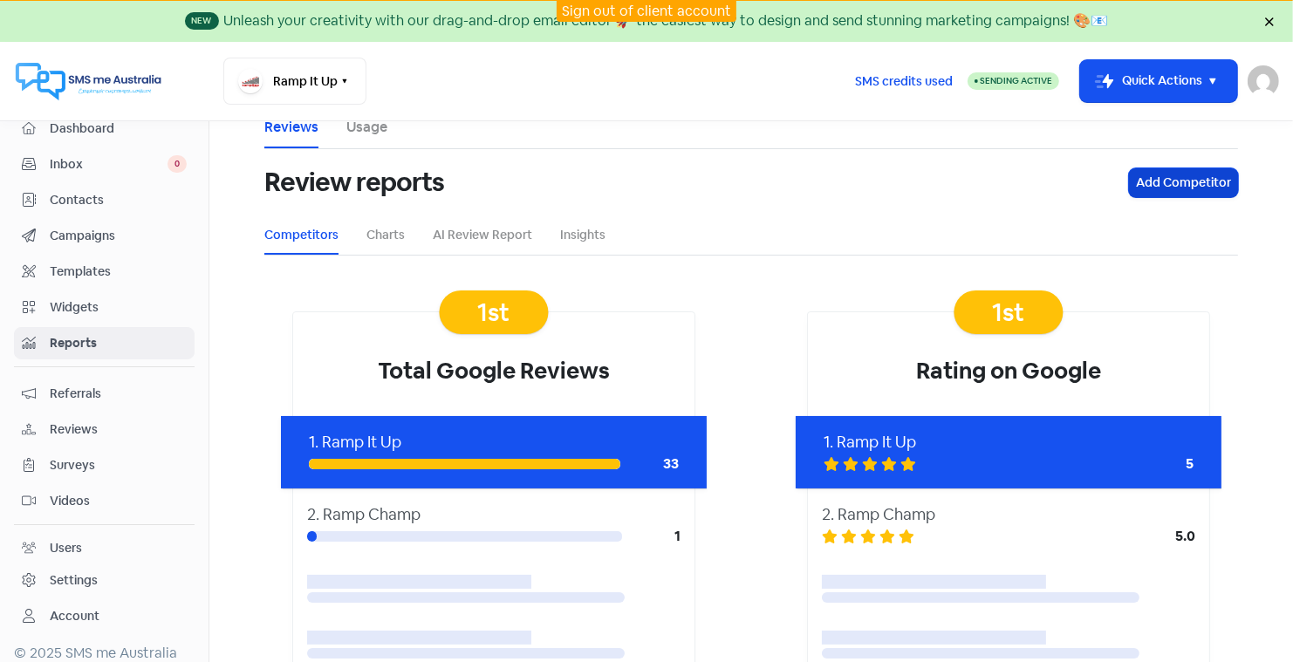
click at [1165, 178] on button "Add Competitor" at bounding box center [1183, 182] width 109 height 29
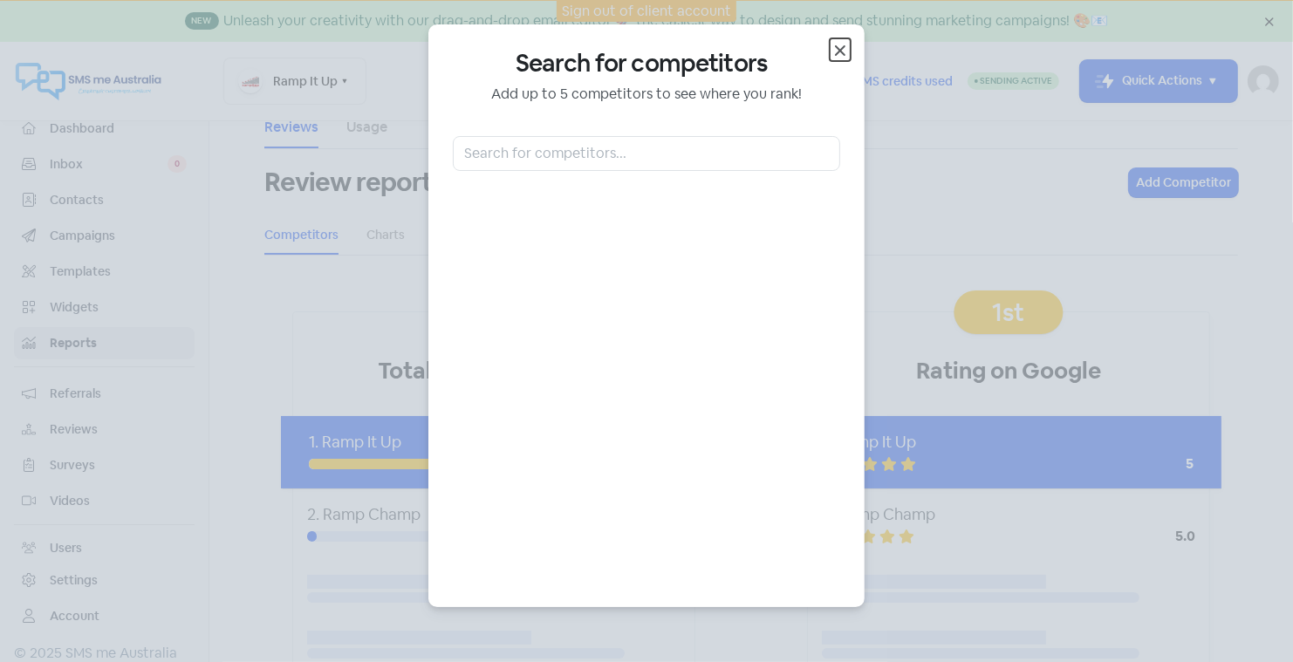
click at [839, 46] on icon "button" at bounding box center [839, 50] width 21 height 21
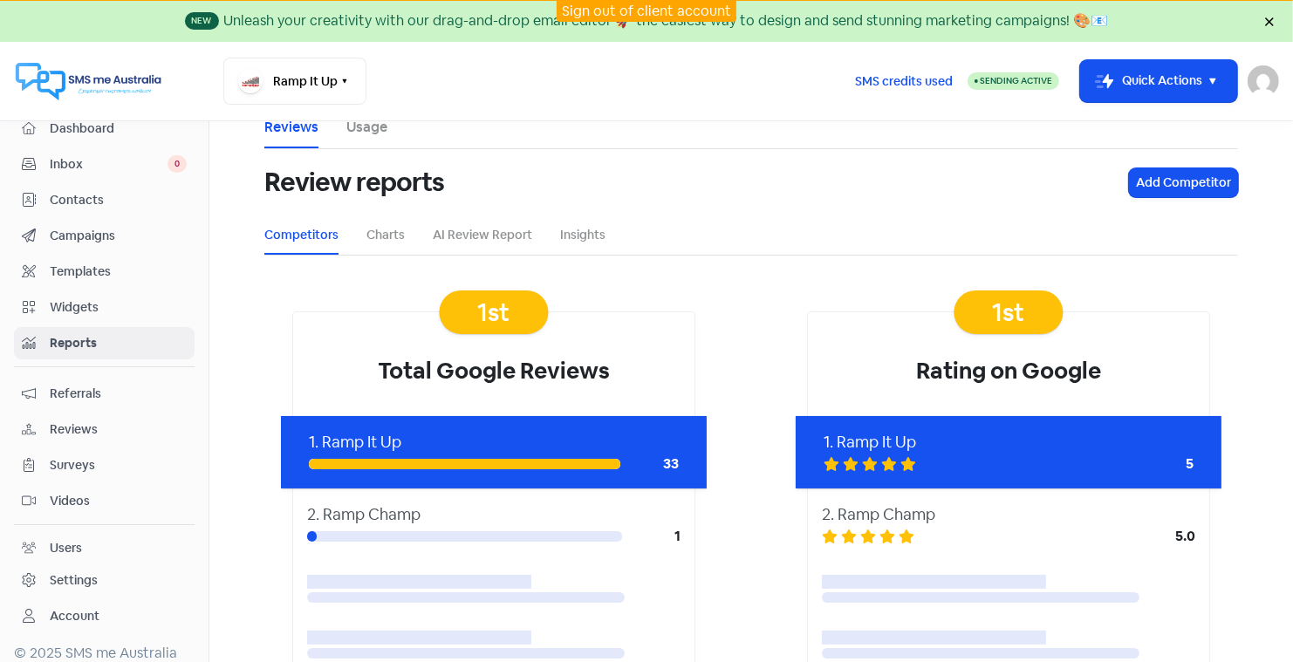
click at [70, 124] on span "Dashboard" at bounding box center [118, 128] width 137 height 18
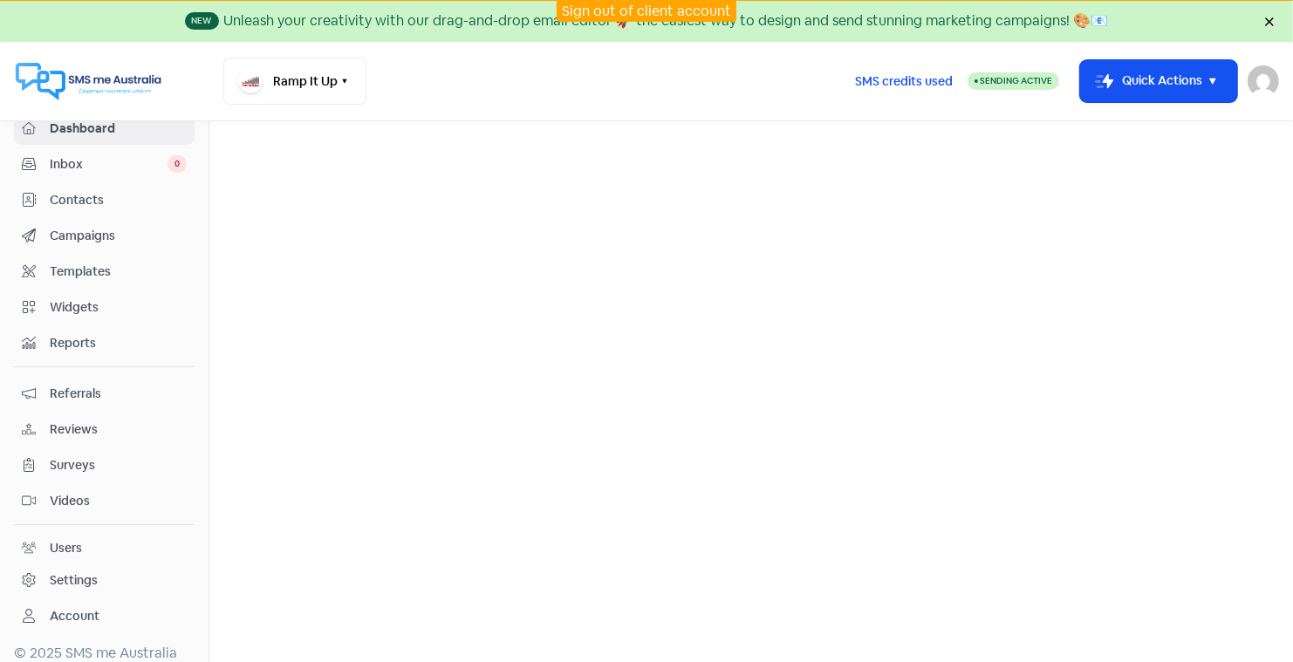
click at [87, 114] on nav "Ramp It Up Switch Business All businesses Mo-tow Bike Carrier SMS credits used …" at bounding box center [646, 81] width 1293 height 79
